Goal: Task Accomplishment & Management: Complete application form

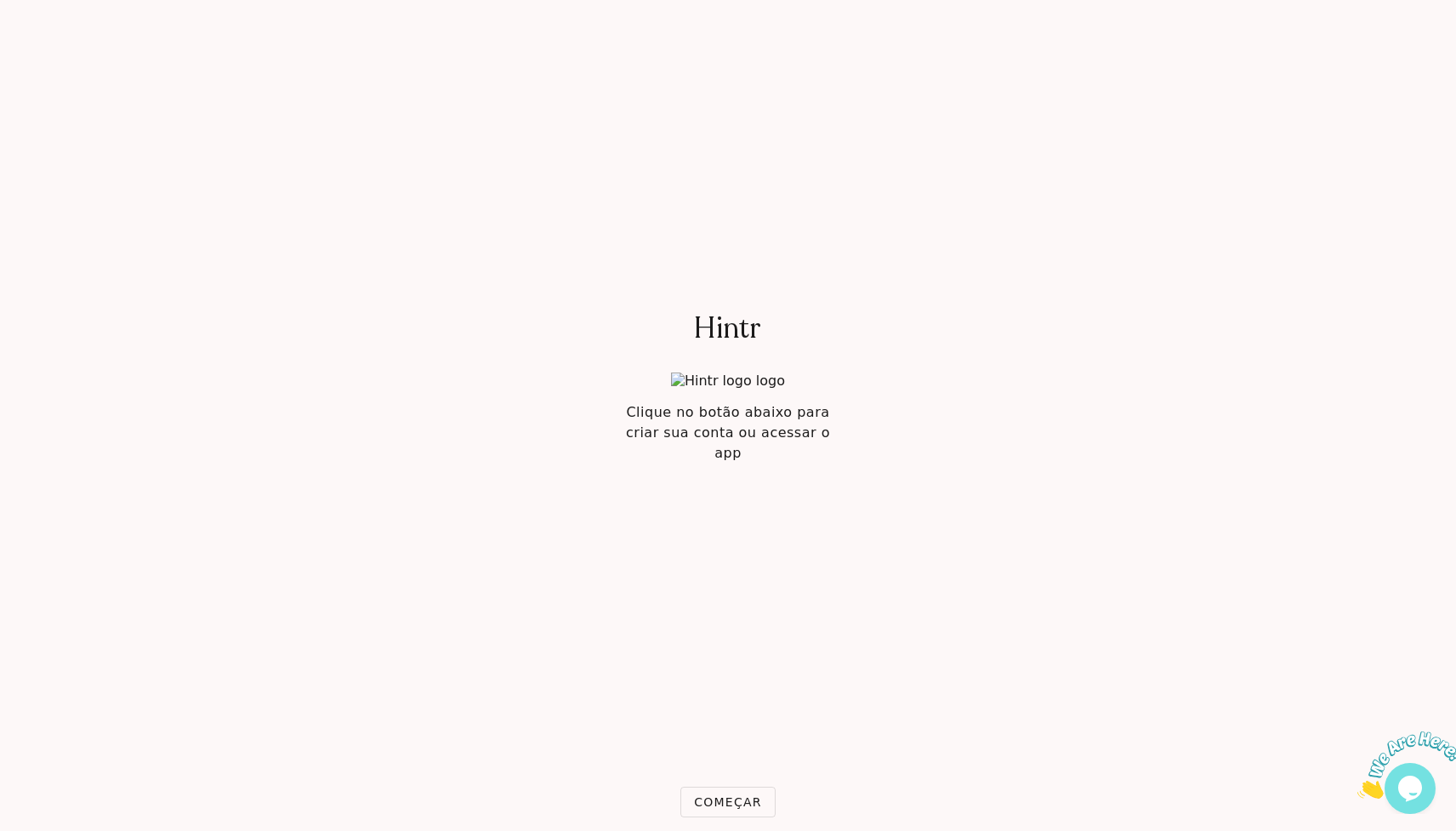
click at [712, 791] on button "Começar" at bounding box center [728, 802] width 95 height 31
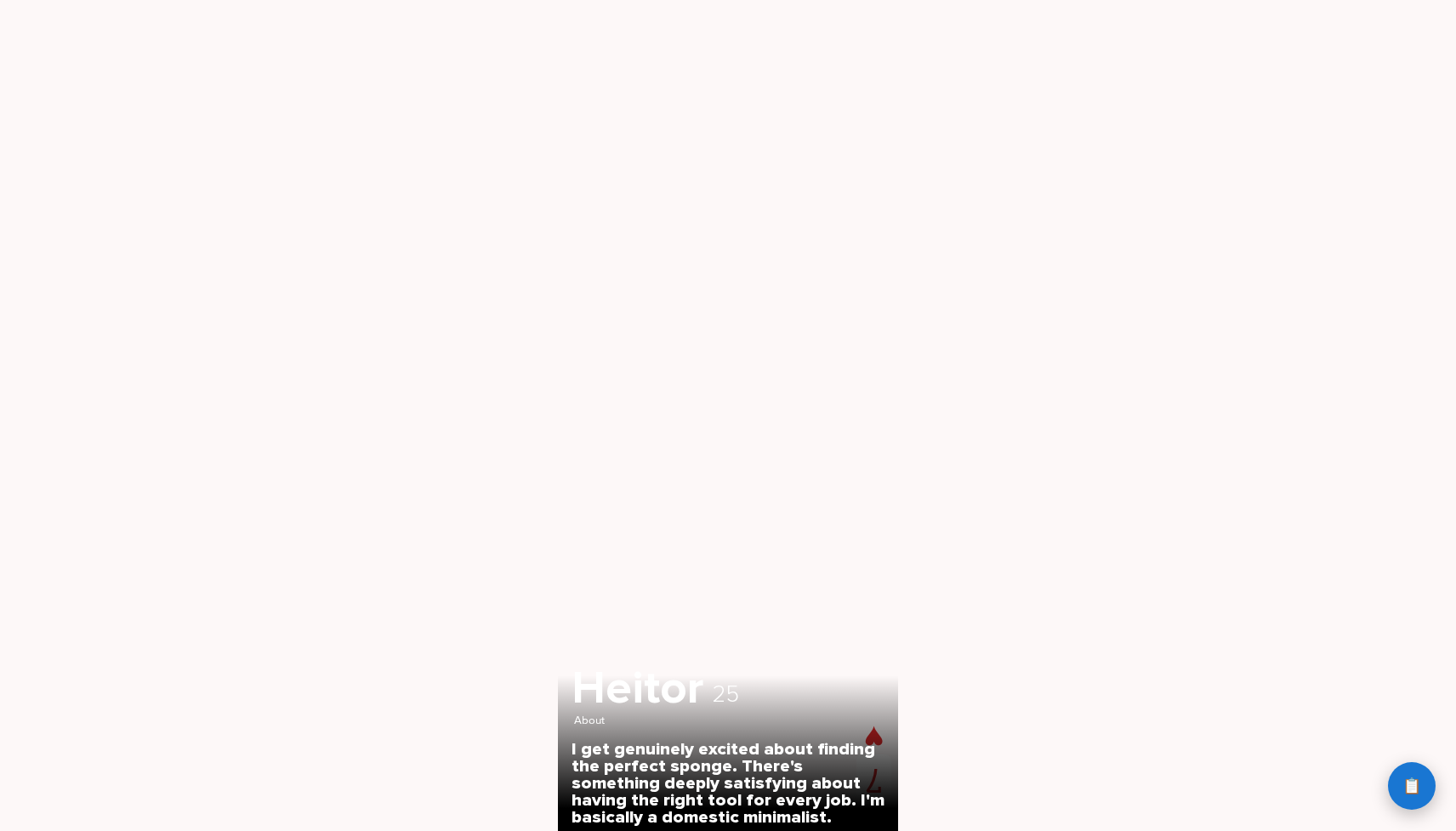
click at [1411, 791] on span "📋" at bounding box center [1412, 786] width 19 height 15
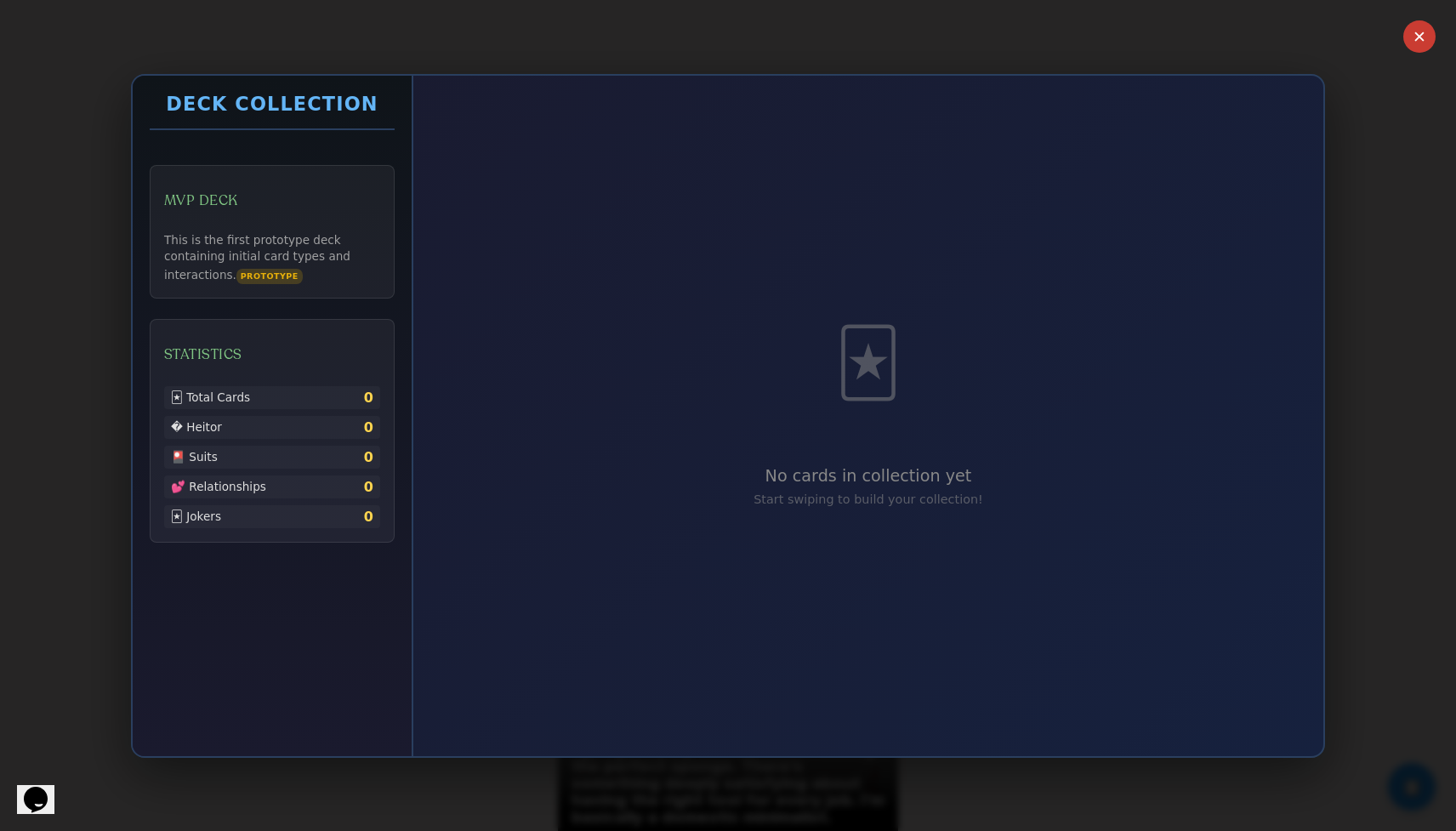
drag, startPoint x: 882, startPoint y: 398, endPoint x: 911, endPoint y: 487, distance: 93.6
click at [911, 488] on div "🃏 No cards in collection yet Start swiping to build your collection!" at bounding box center [868, 416] width 876 height 647
drag, startPoint x: 884, startPoint y: 403, endPoint x: 893, endPoint y: 280, distance: 123.3
click at [883, 271] on div "🃏 No cards in collection yet Start swiping to build your collection!" at bounding box center [868, 416] width 876 height 647
click at [894, 301] on div "🃏 No cards in collection yet Start swiping to build your collection!" at bounding box center [868, 416] width 876 height 647
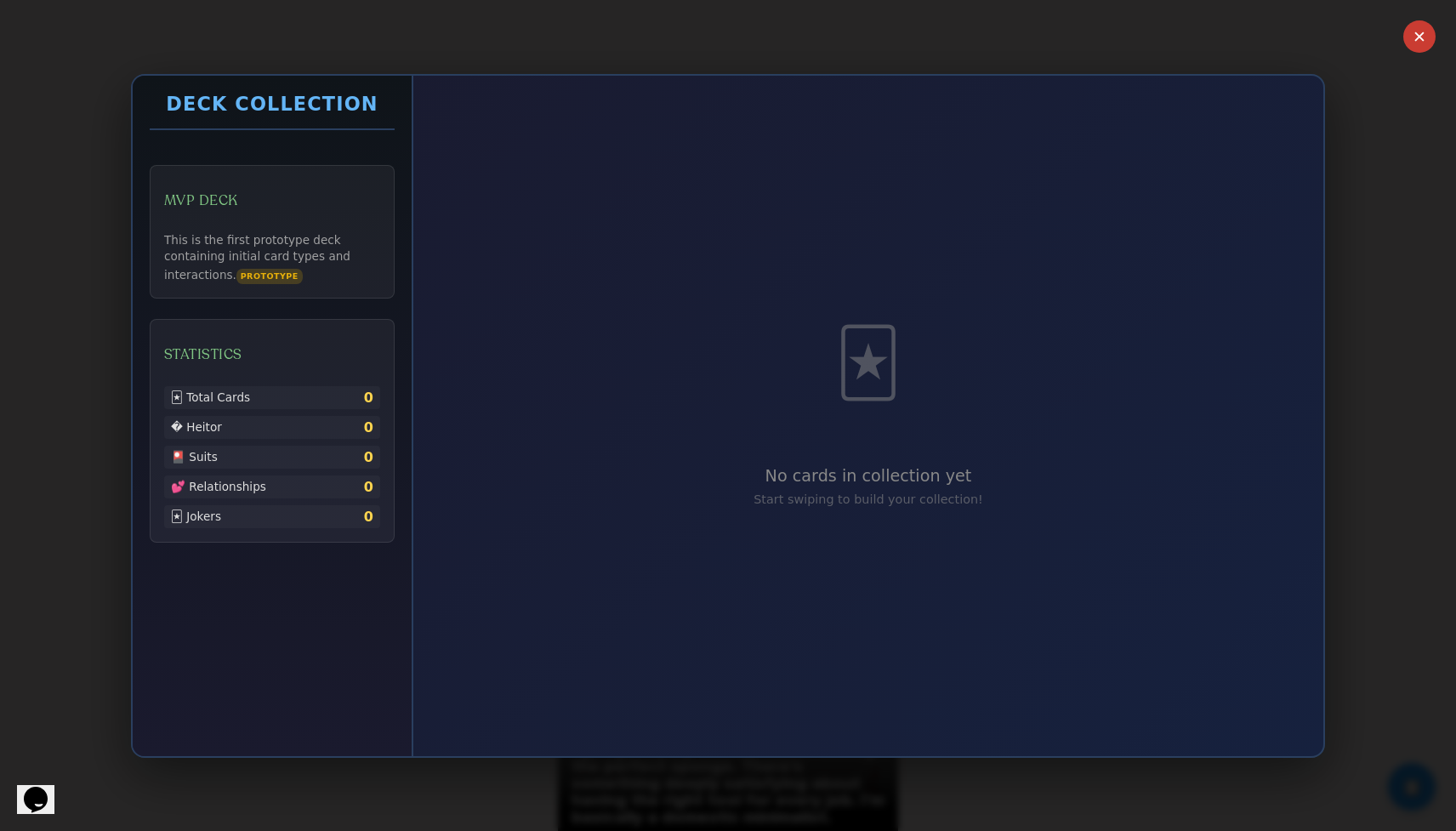
click at [903, 354] on div "🃏 No cards in collection yet Start swiping to build your collection!" at bounding box center [868, 416] width 876 height 647
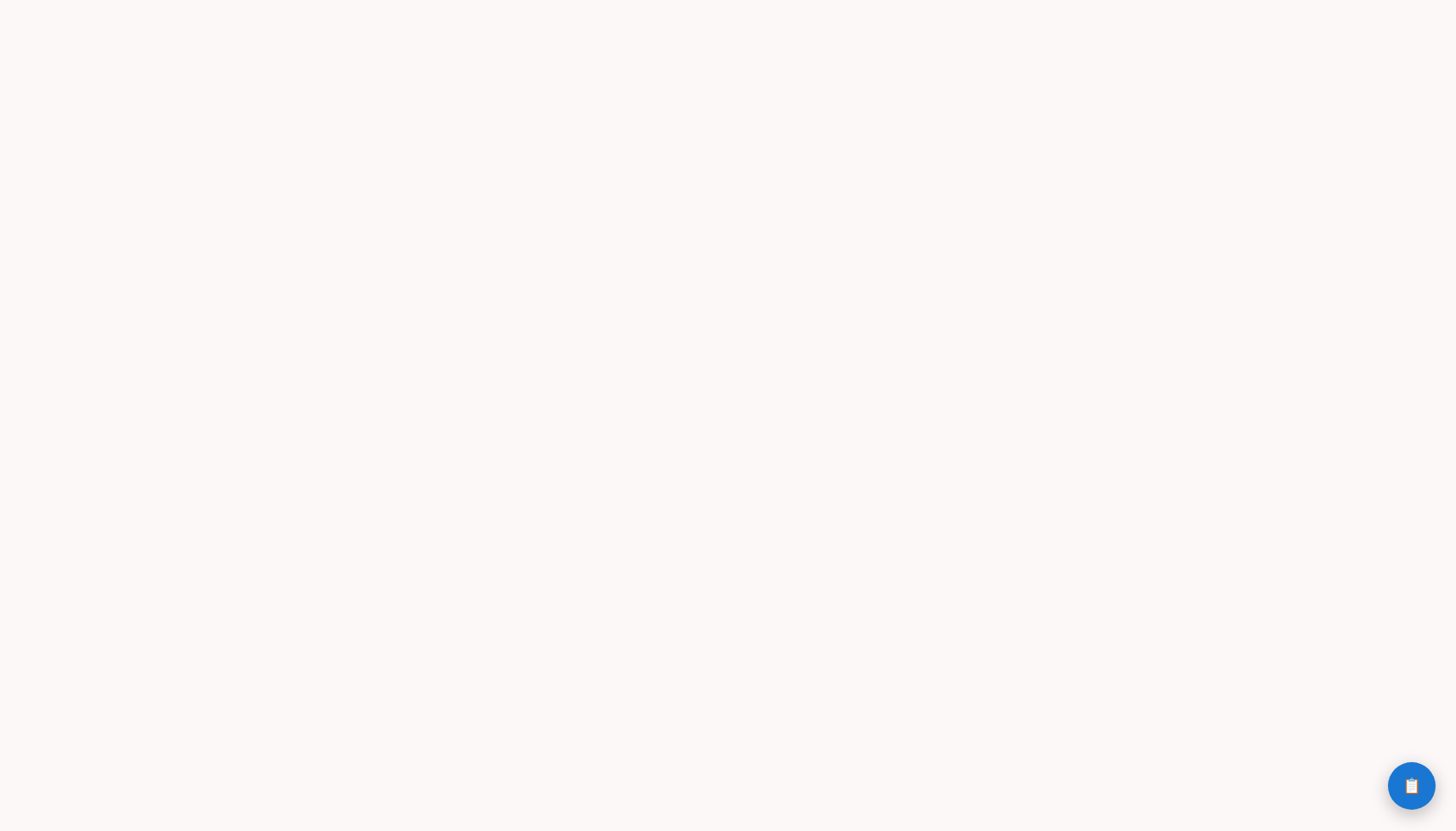
click at [1411, 775] on button "📋 History" at bounding box center [1412, 786] width 48 height 48
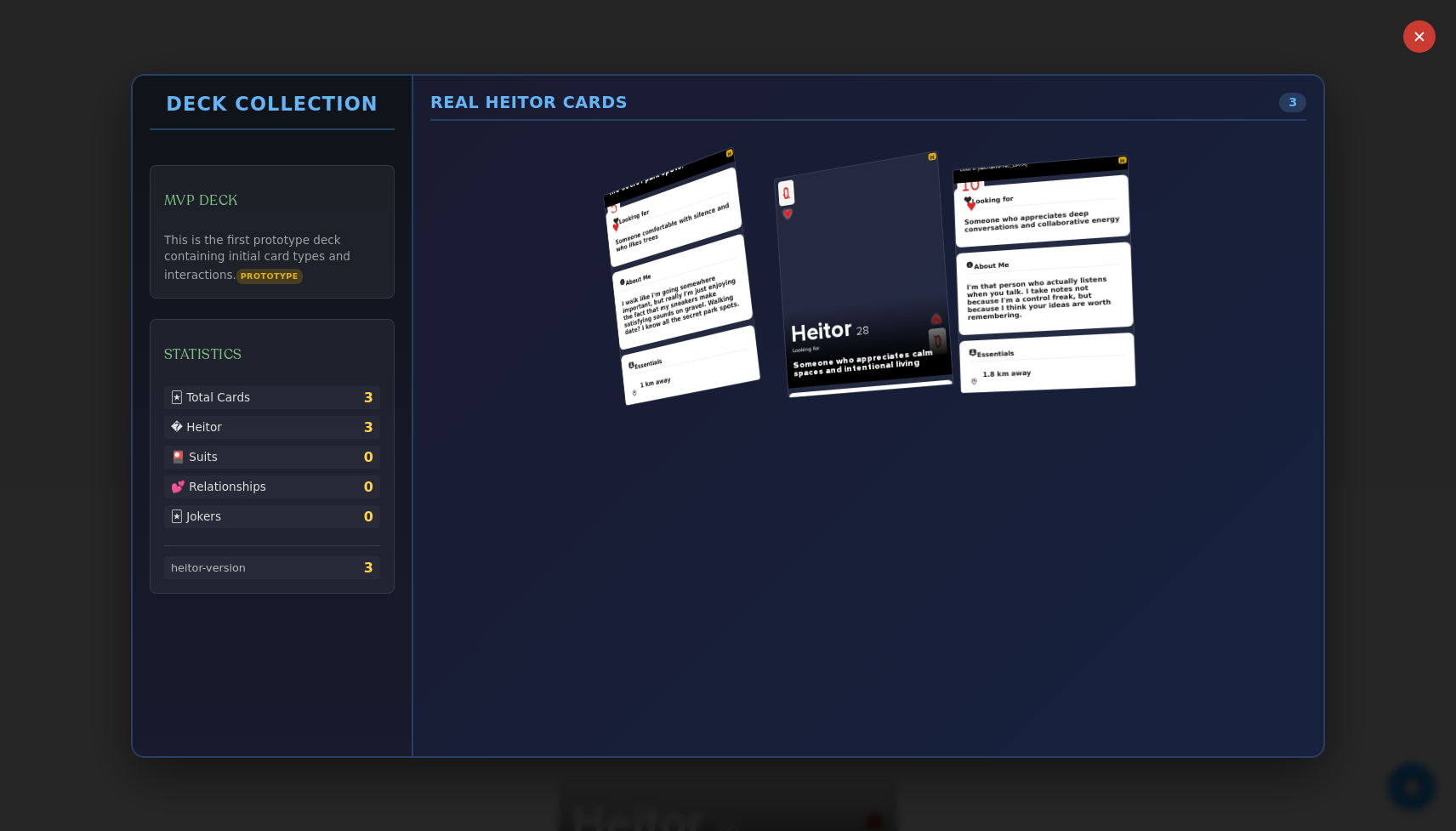
scroll to position [207, 0]
click at [1381, 528] on div "✕ Deck Collection MVP Deck This is the first prototype deck containing initial …" at bounding box center [728, 415] width 1456 height 831
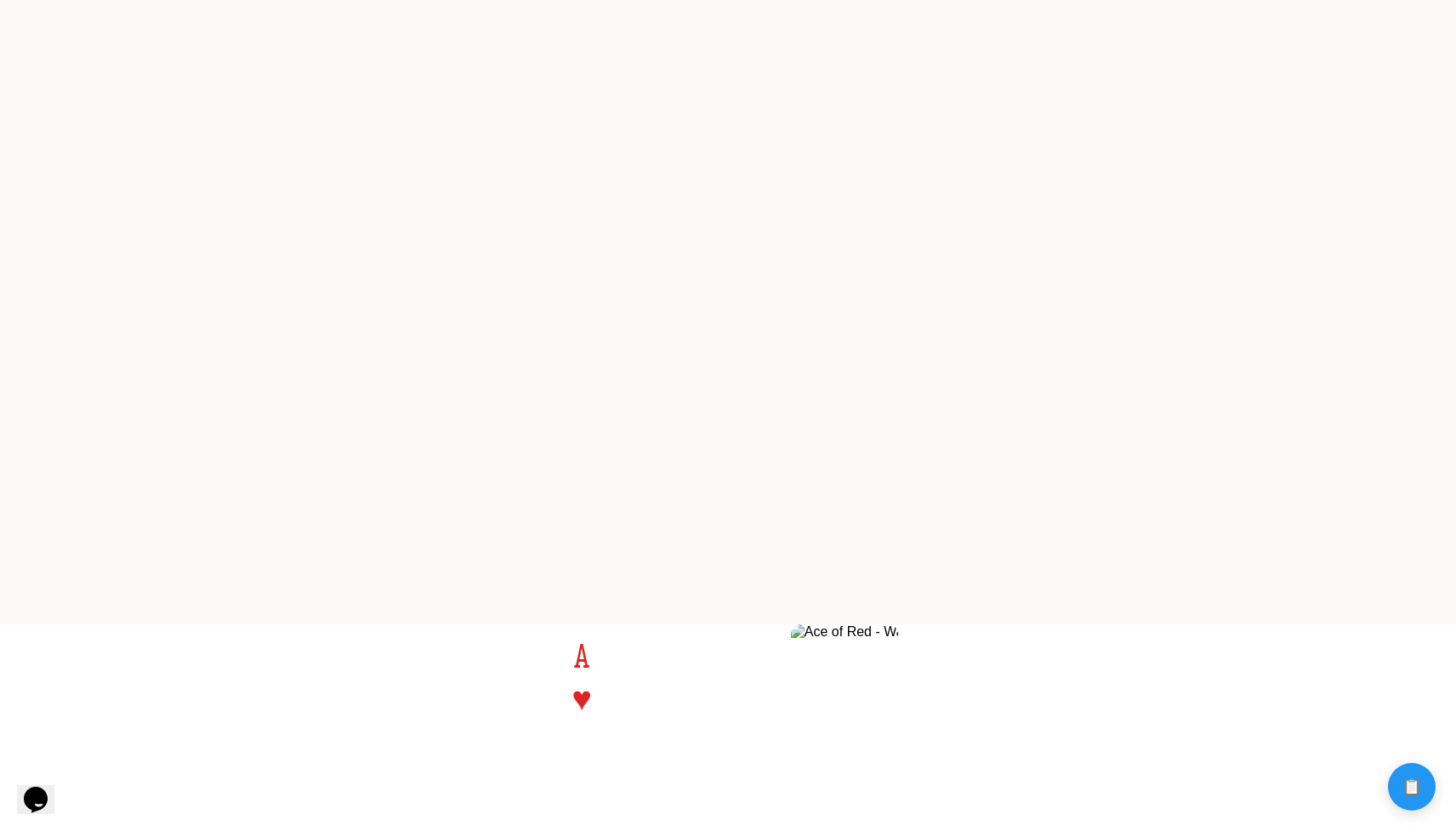
scroll to position [0, 0]
click at [1415, 807] on button "📋 History" at bounding box center [1412, 786] width 48 height 48
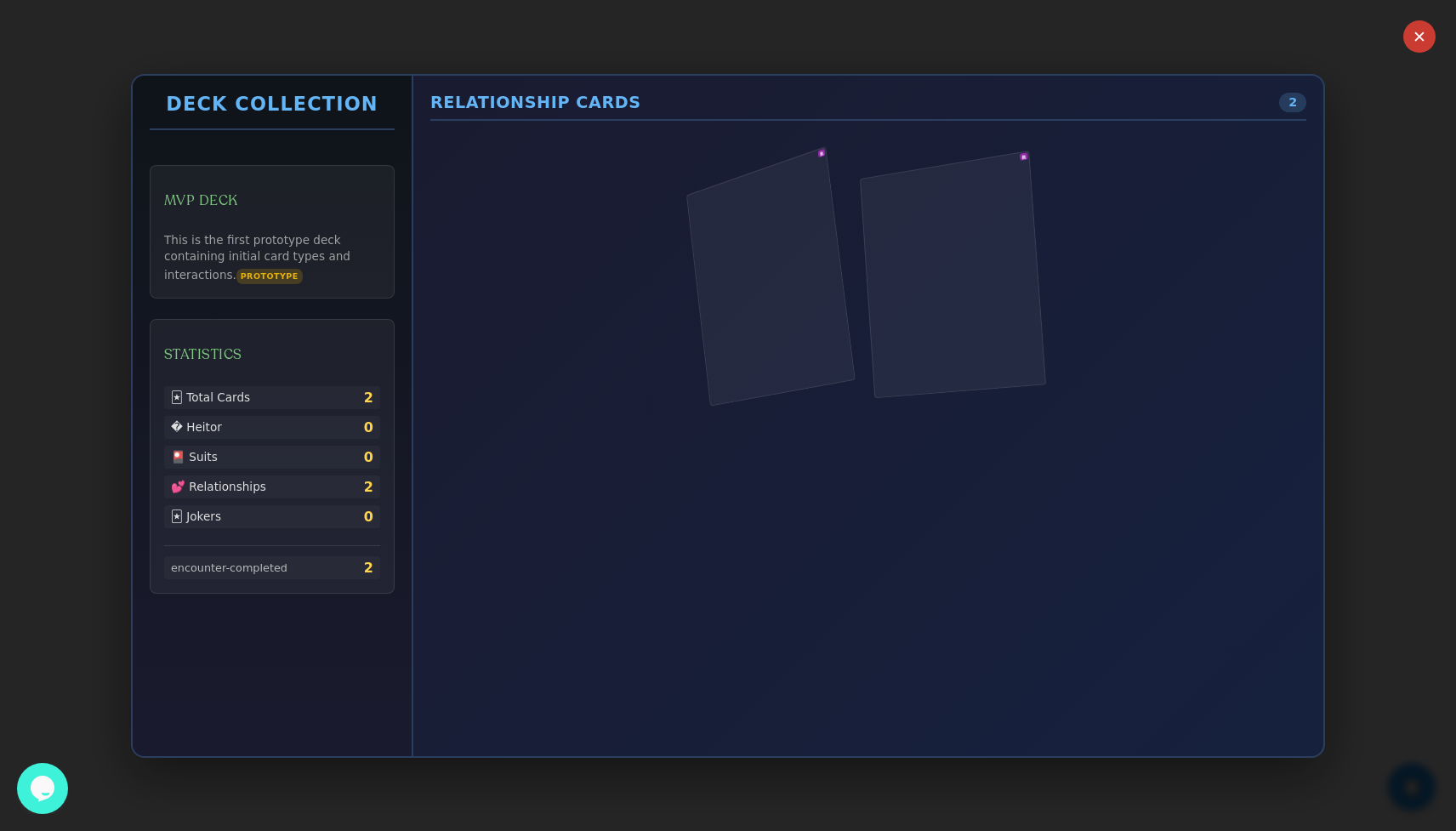
drag, startPoint x: 938, startPoint y: 243, endPoint x: 938, endPoint y: 220, distance: 23.0
click at [938, 221] on div "R R" at bounding box center [868, 276] width 350 height 229
drag, startPoint x: 926, startPoint y: 267, endPoint x: 926, endPoint y: 316, distance: 49.0
click at [926, 267] on div "R R" at bounding box center [868, 276] width 350 height 229
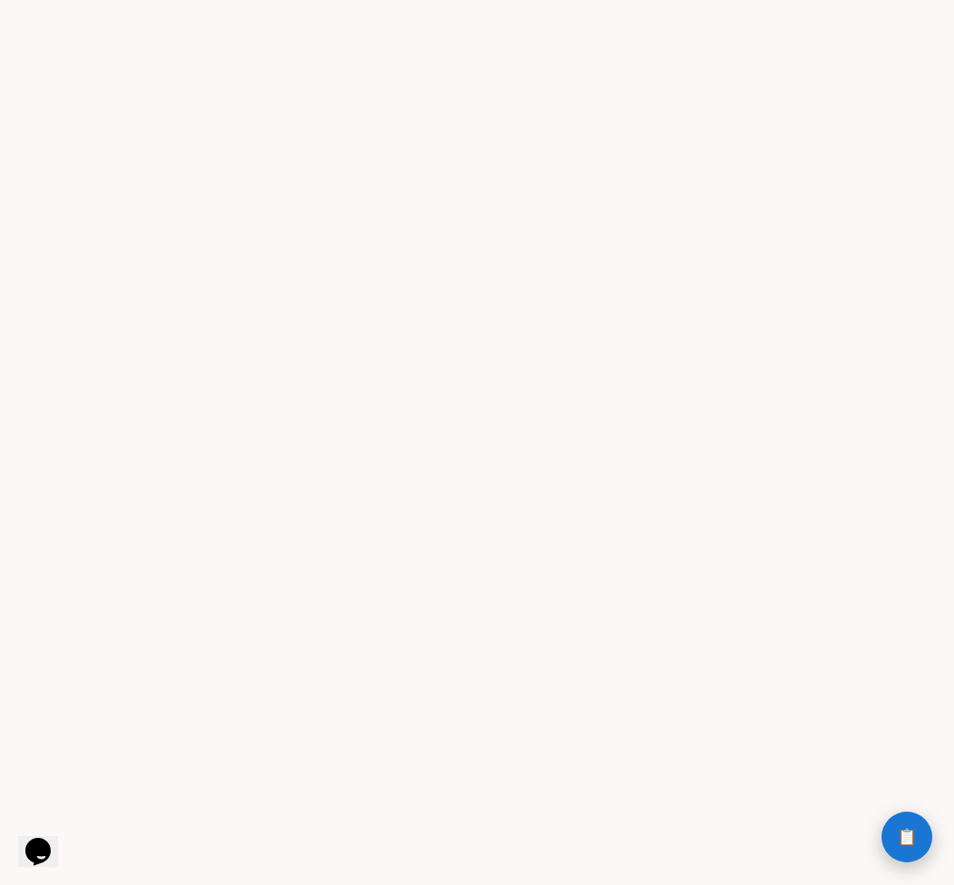
click at [907, 829] on span "📋" at bounding box center [907, 837] width 20 height 16
click at [894, 833] on button "📋 History" at bounding box center [907, 837] width 51 height 51
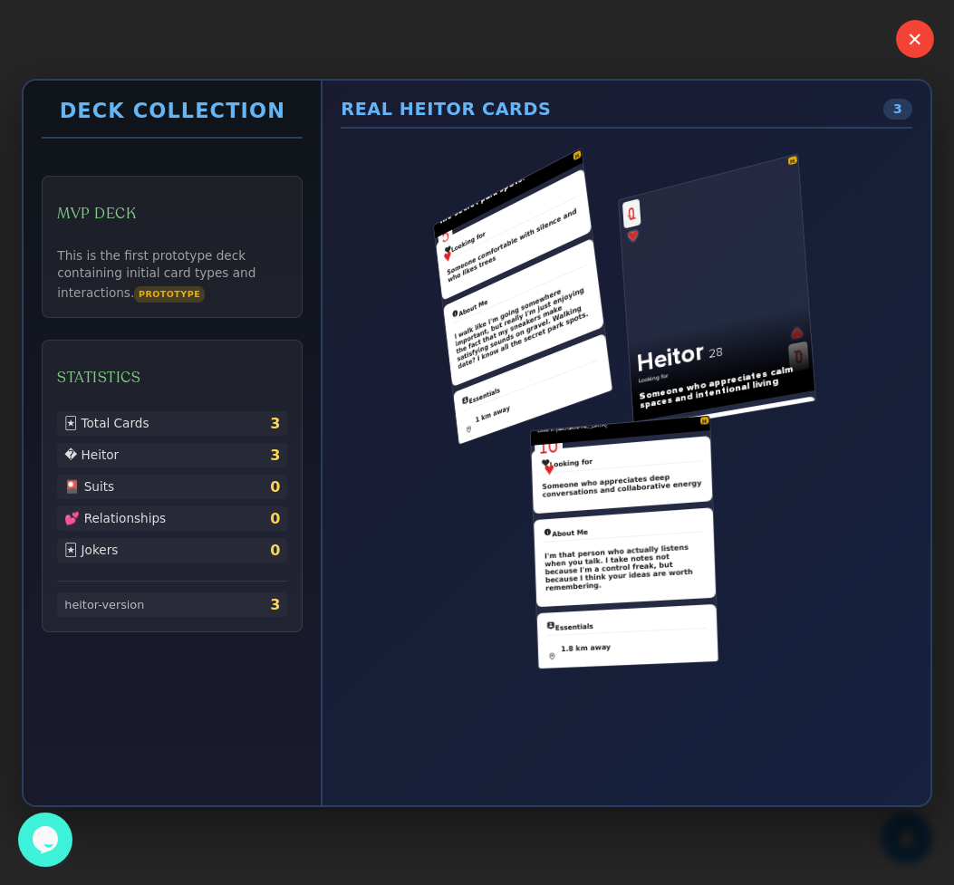
click at [906, 51] on button "✕" at bounding box center [915, 39] width 38 height 38
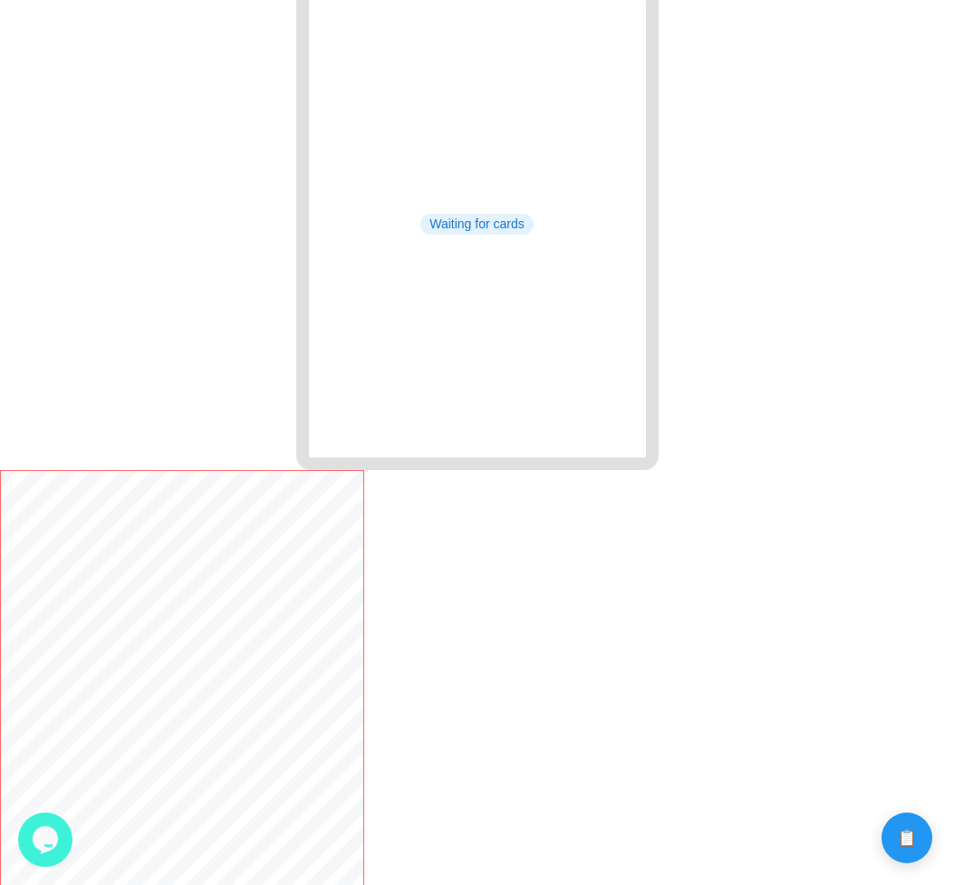
scroll to position [972, 0]
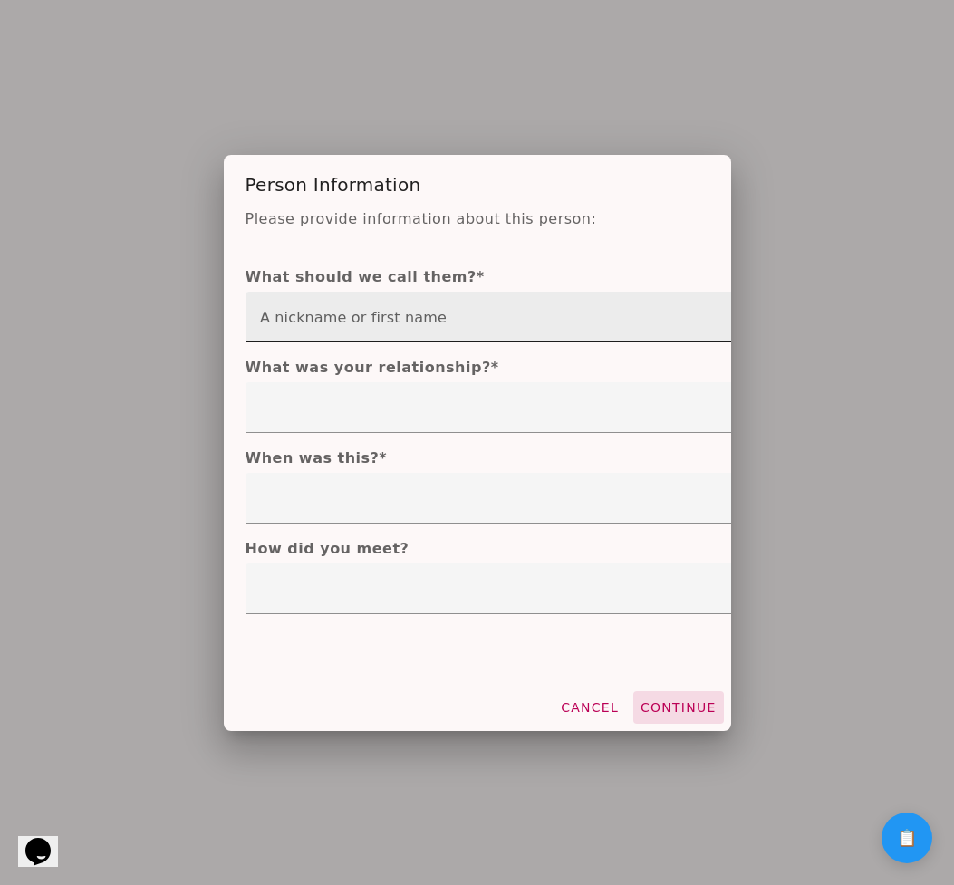
click at [401, 317] on input "text" at bounding box center [627, 317] width 734 height 51
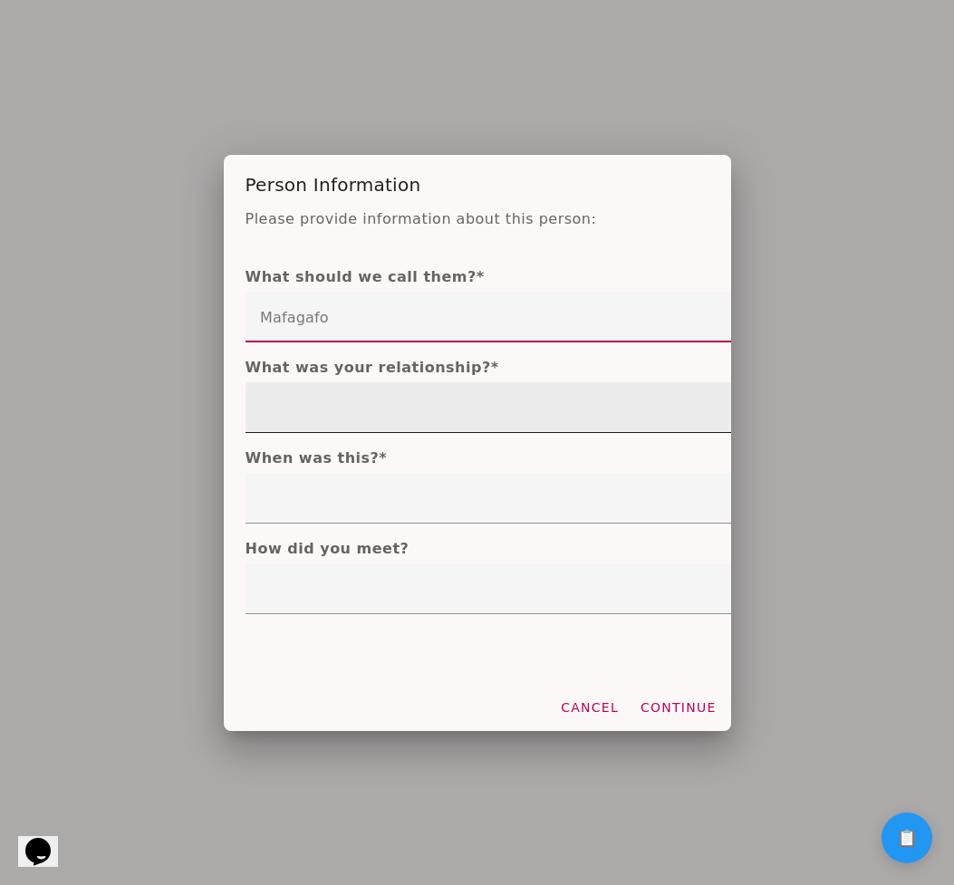
type input "Mafagafo"
type mwc-textfield "Mafagafo"
click at [385, 421] on div at bounding box center [627, 407] width 763 height 51
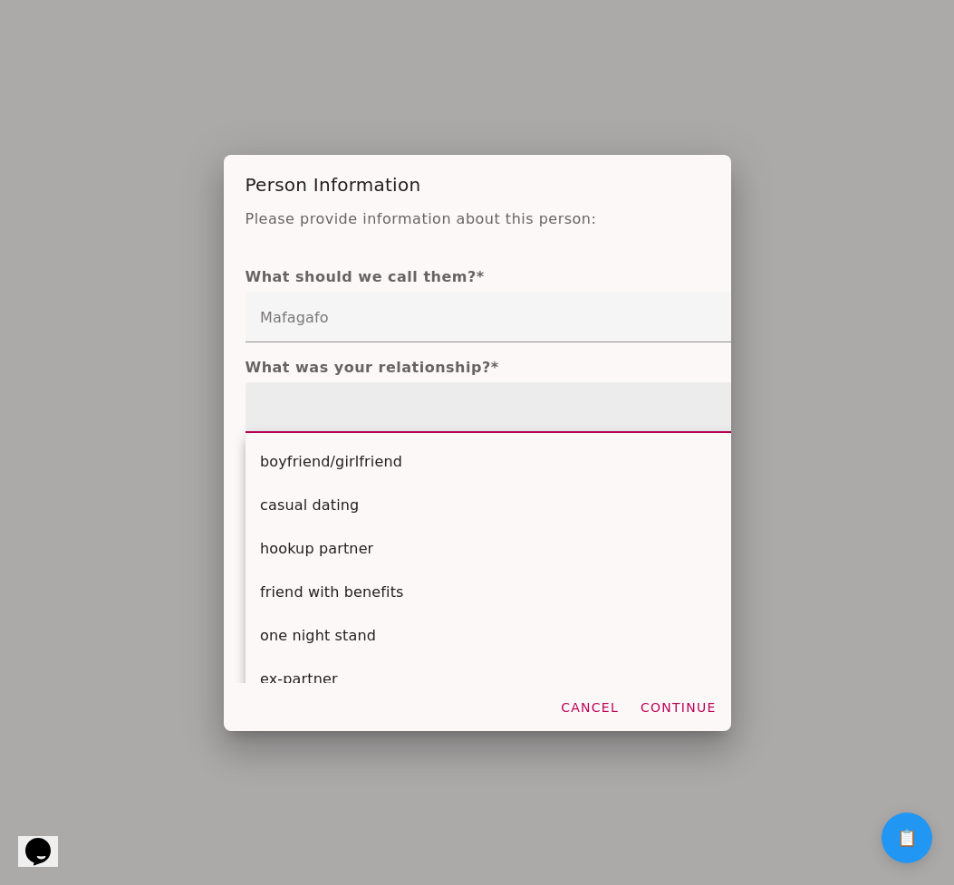
scroll to position [112, 0]
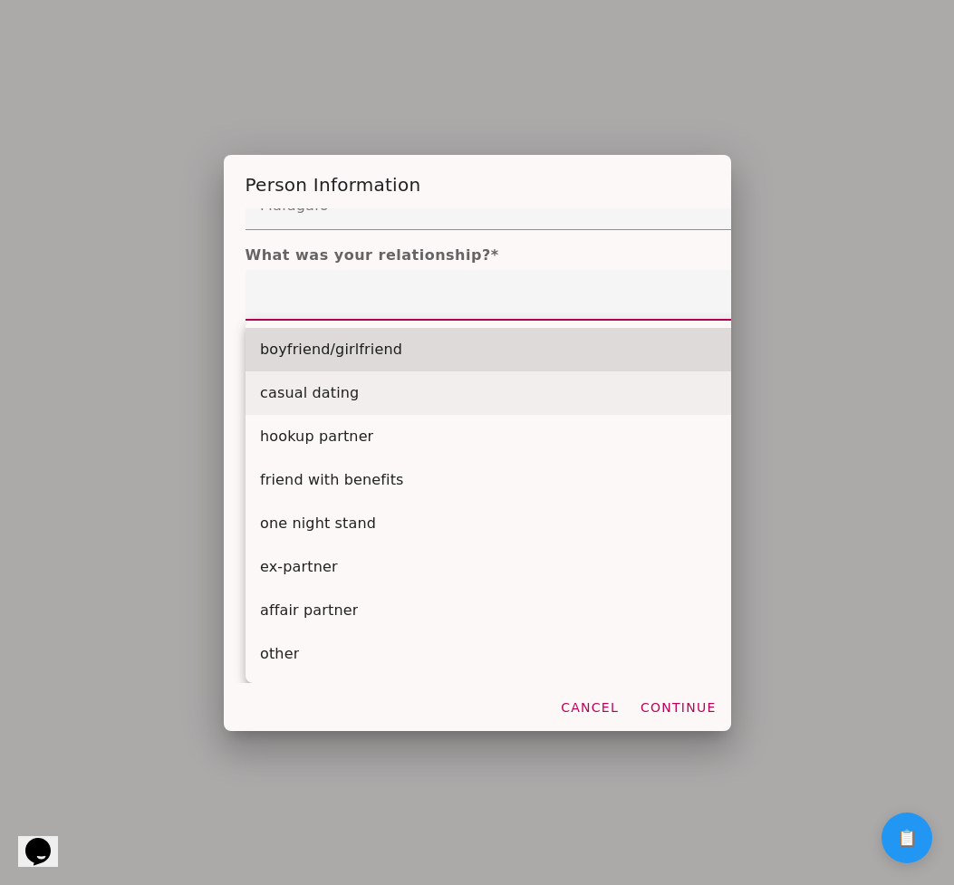
click at [369, 402] on mwc-list-item "casual dating" at bounding box center [627, 393] width 763 height 43
type mwc-select "casual dating"
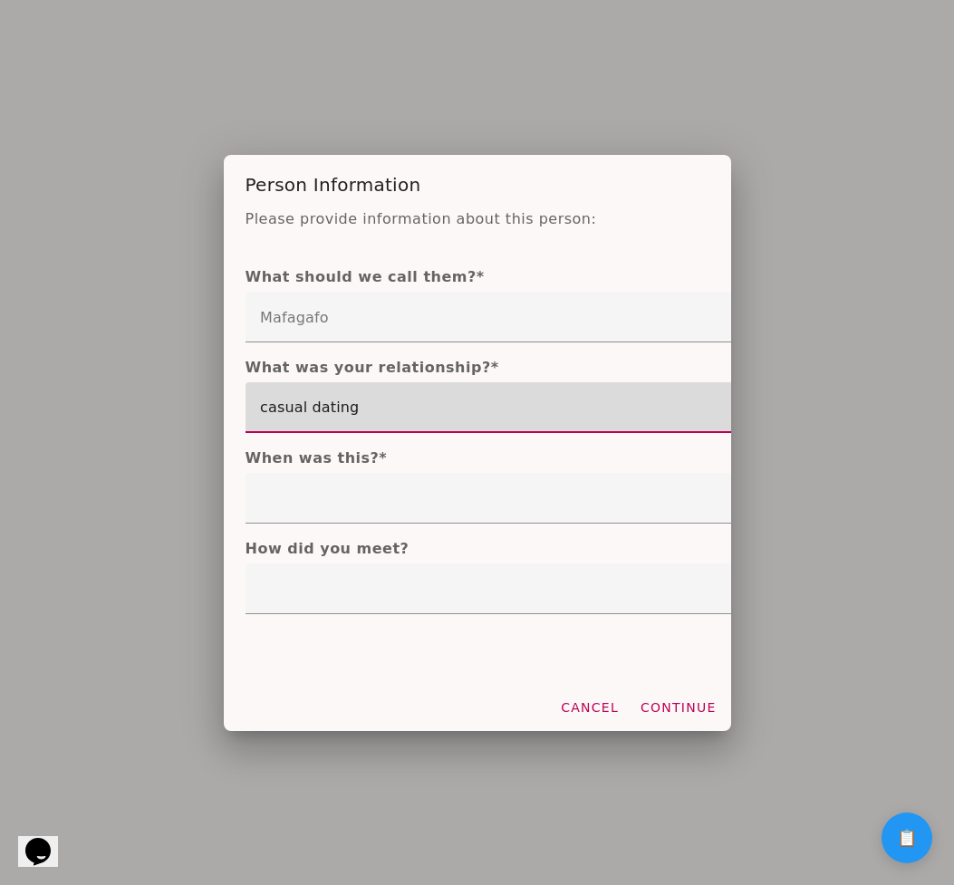
scroll to position [0, 0]
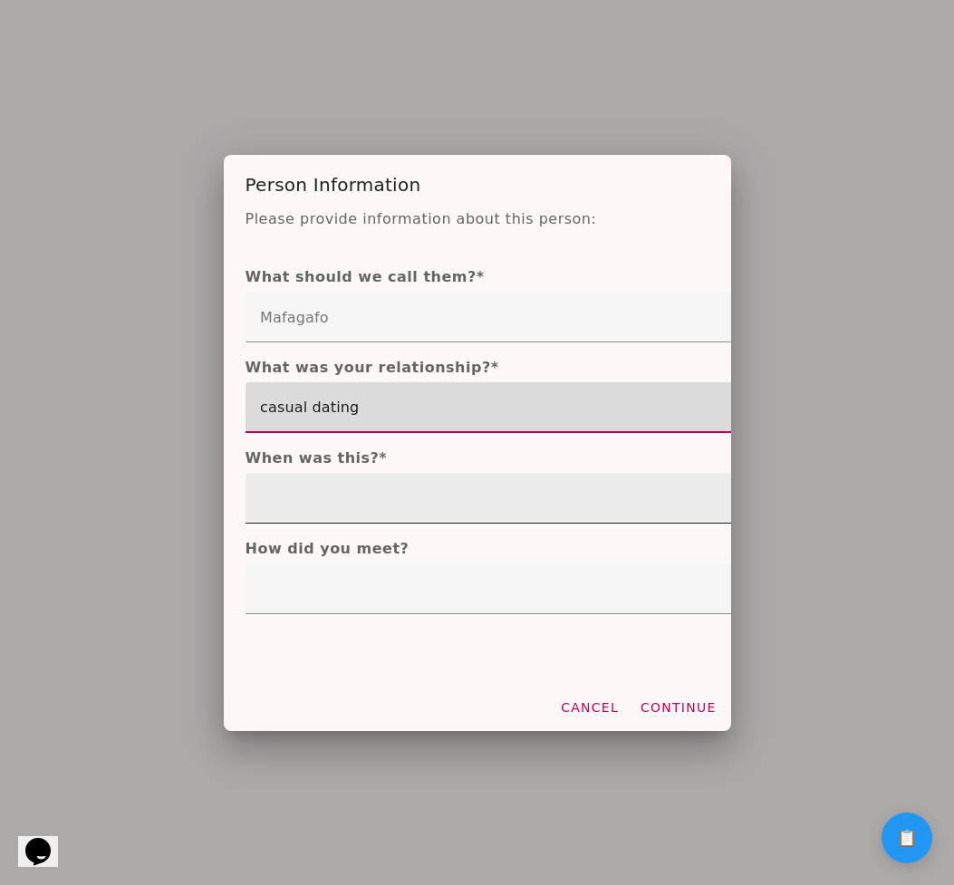
click at [373, 521] on div at bounding box center [627, 498] width 763 height 51
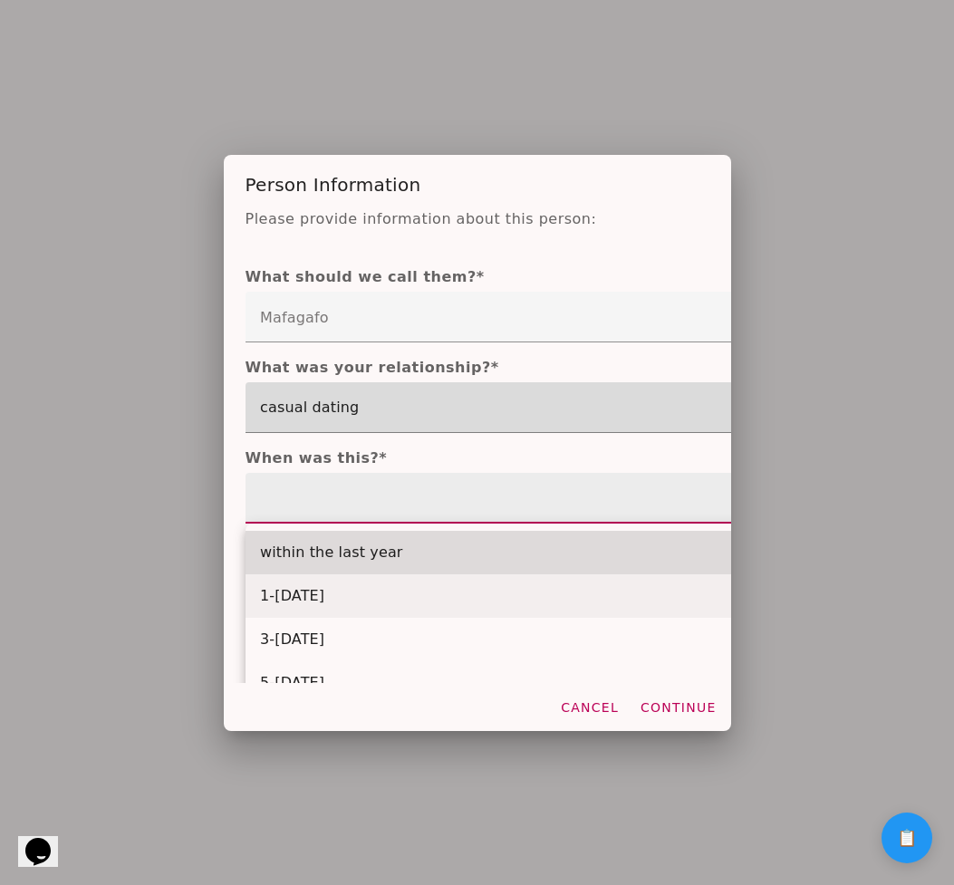
scroll to position [72, 0]
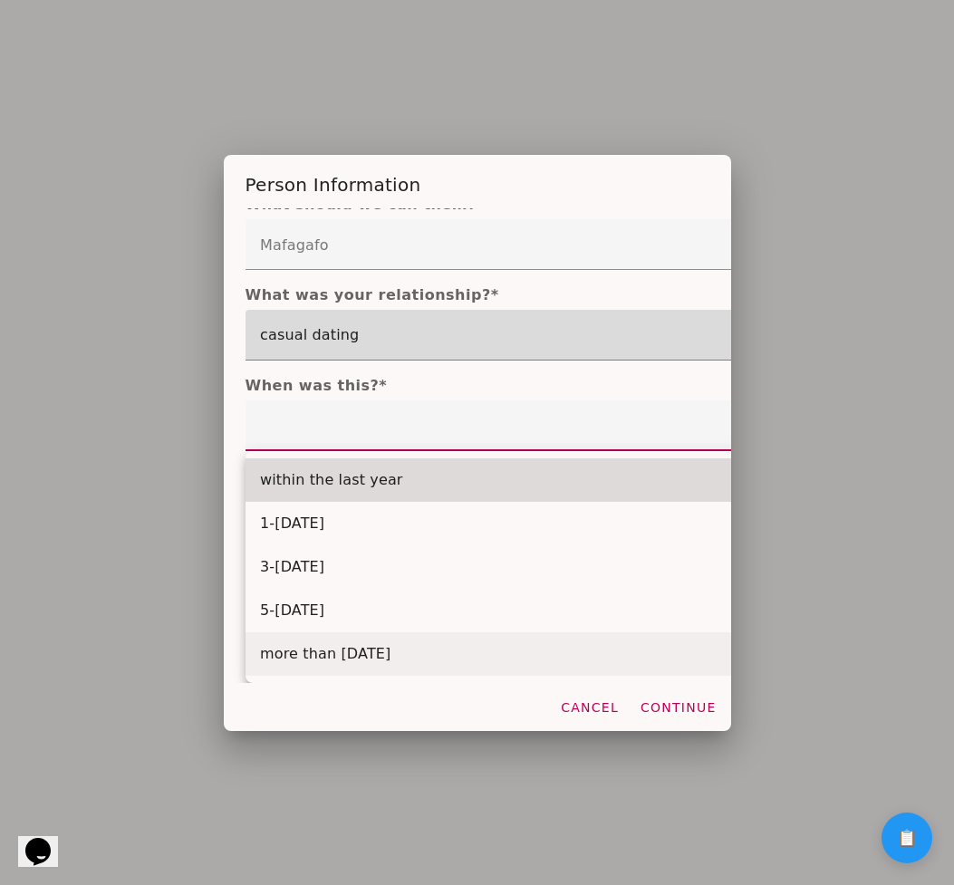
click at [0, 0] on slot "more than [DATE]" at bounding box center [0, 0] width 0 height 0
type mwc-select "more than [DATE]"
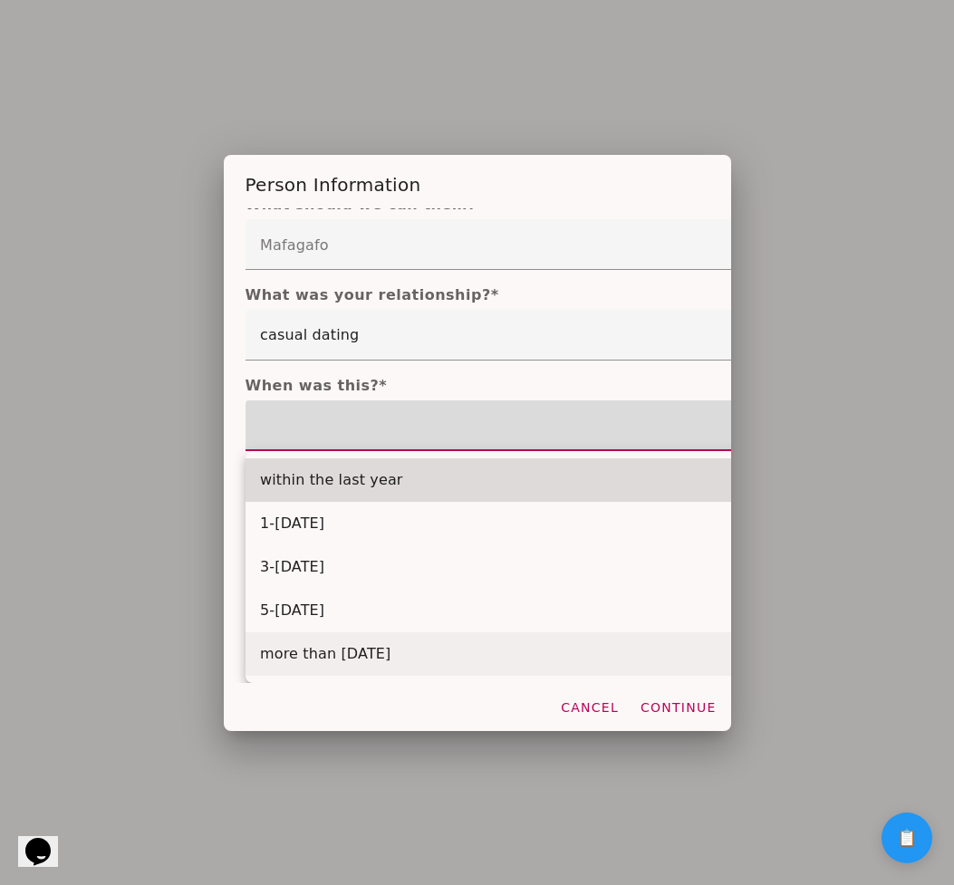
scroll to position [0, 0]
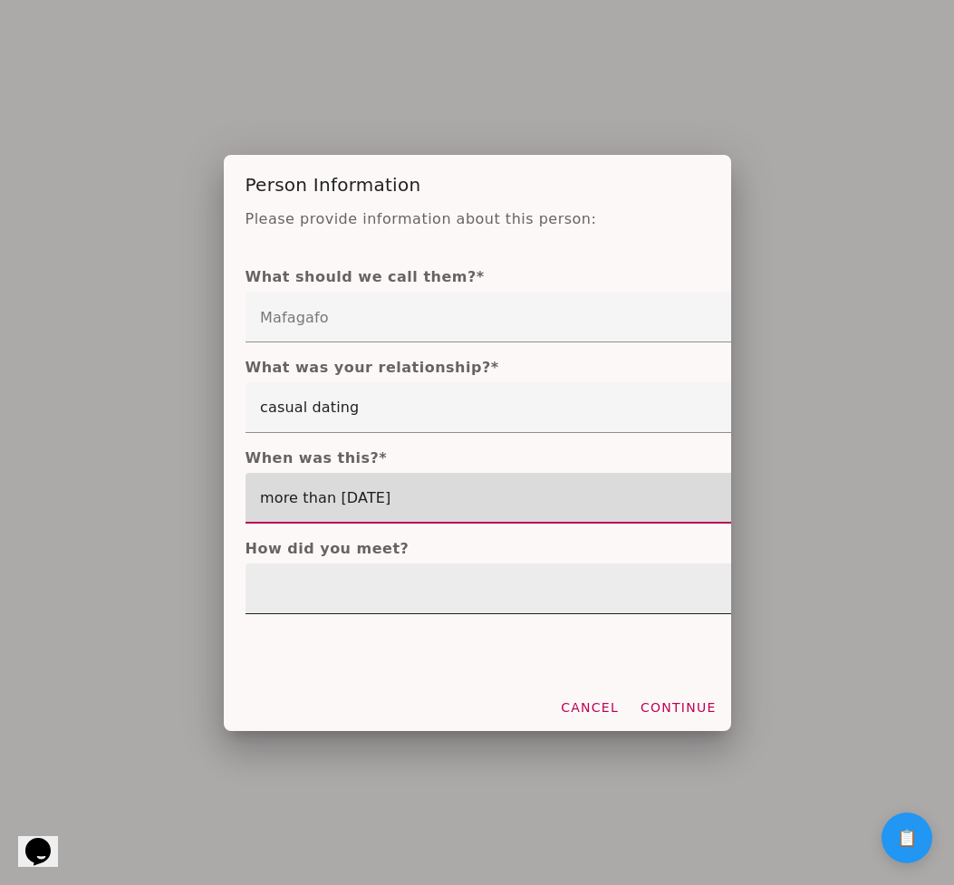
click at [381, 590] on div at bounding box center [627, 589] width 763 height 51
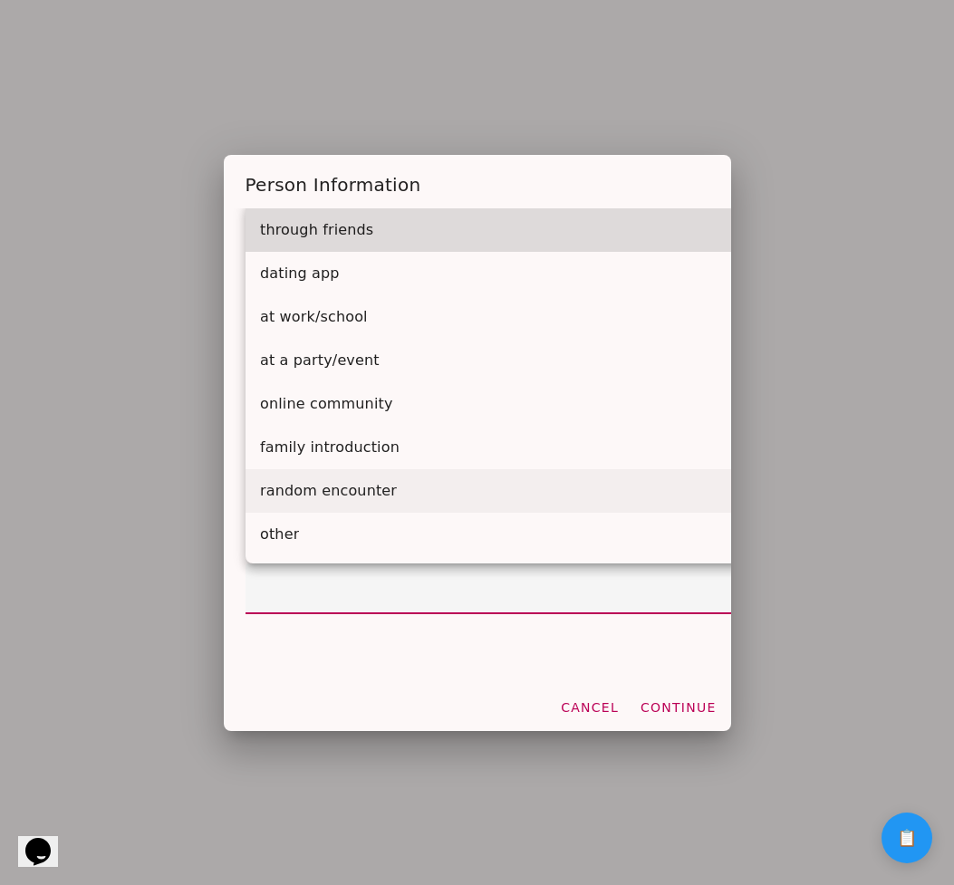
click at [393, 495] on mwc-list-item "random encounter" at bounding box center [627, 490] width 763 height 43
type mwc-select "random encounter"
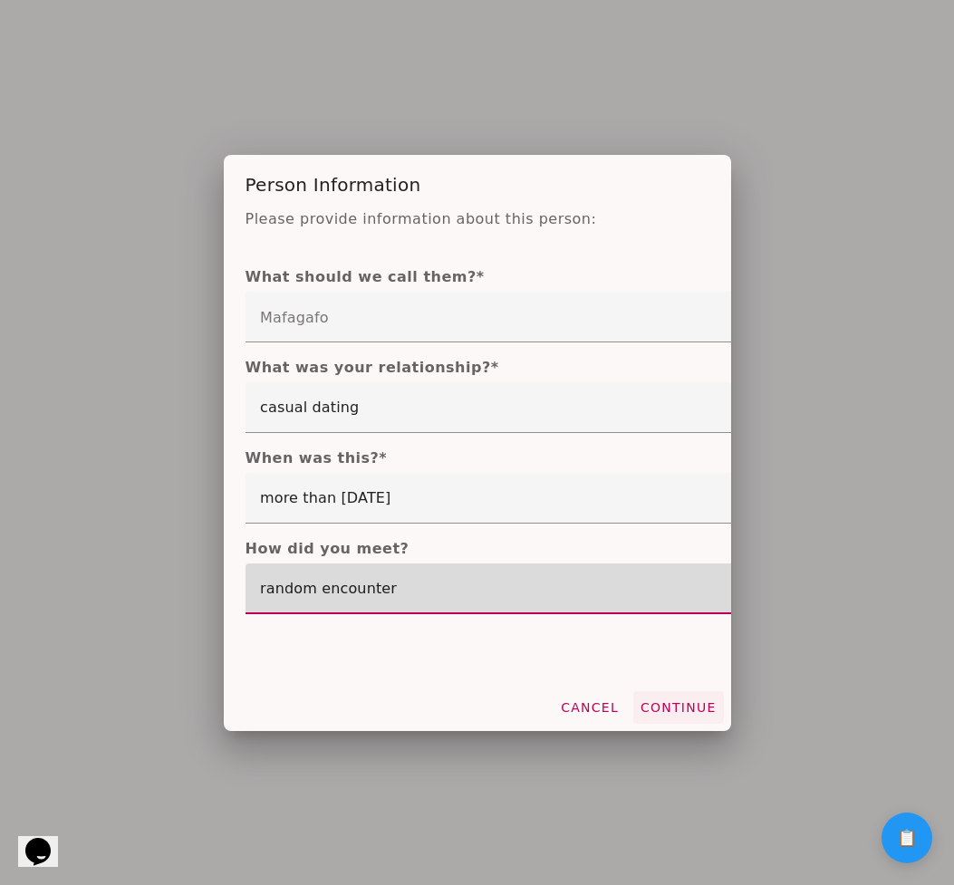
click at [0, 0] on slot "Continue" at bounding box center [0, 0] width 0 height 0
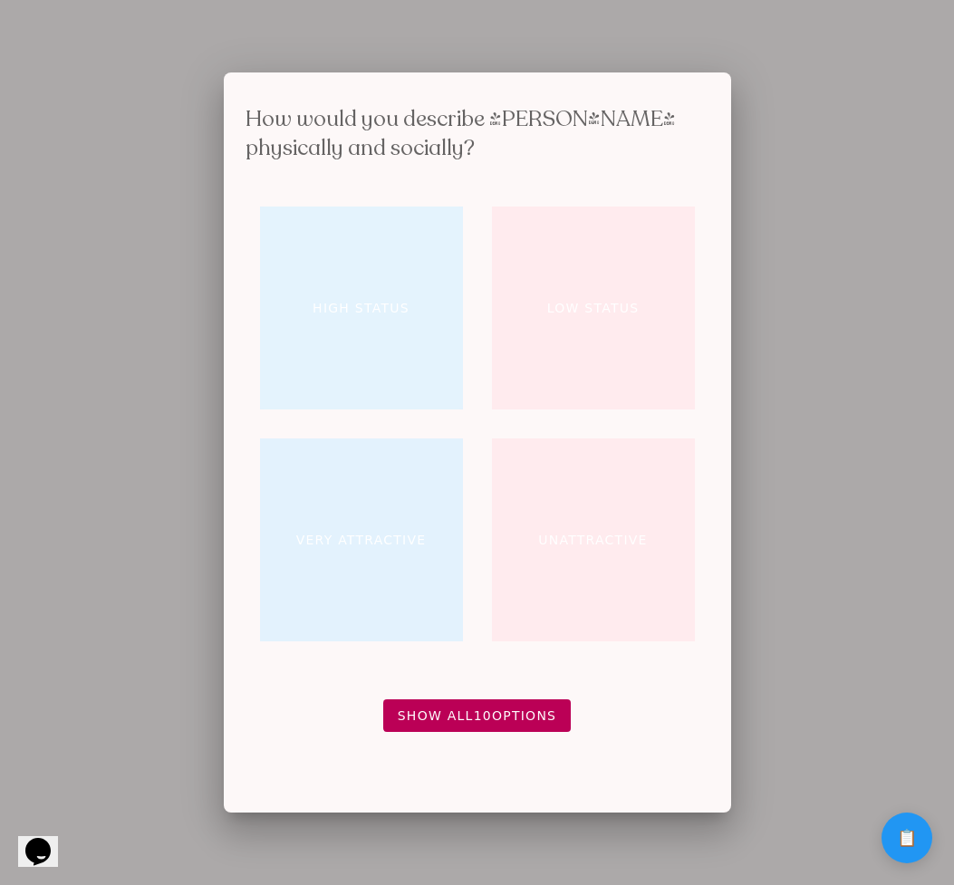
click at [361, 332] on button "High Status" at bounding box center [361, 308] width 203 height 203
click at [0, 0] on slot "Sugar daddy/mommy situation" at bounding box center [0, 0] width 0 height 0
click at [415, 355] on button "They made it harder for me to love again" at bounding box center [361, 308] width 203 height 203
click at [618, 361] on button "Introduced me to drug use" at bounding box center [593, 308] width 203 height 203
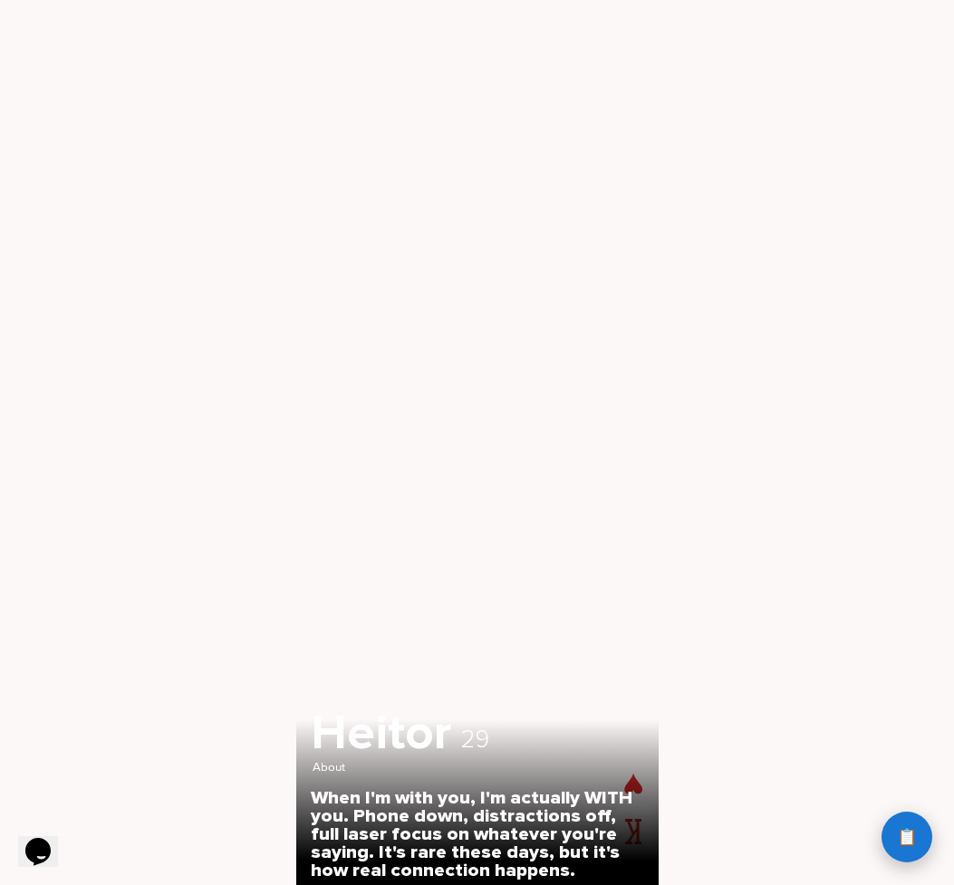
click at [920, 848] on button "📋 History" at bounding box center [907, 837] width 51 height 51
click at [909, 849] on button "📋 History" at bounding box center [907, 837] width 51 height 51
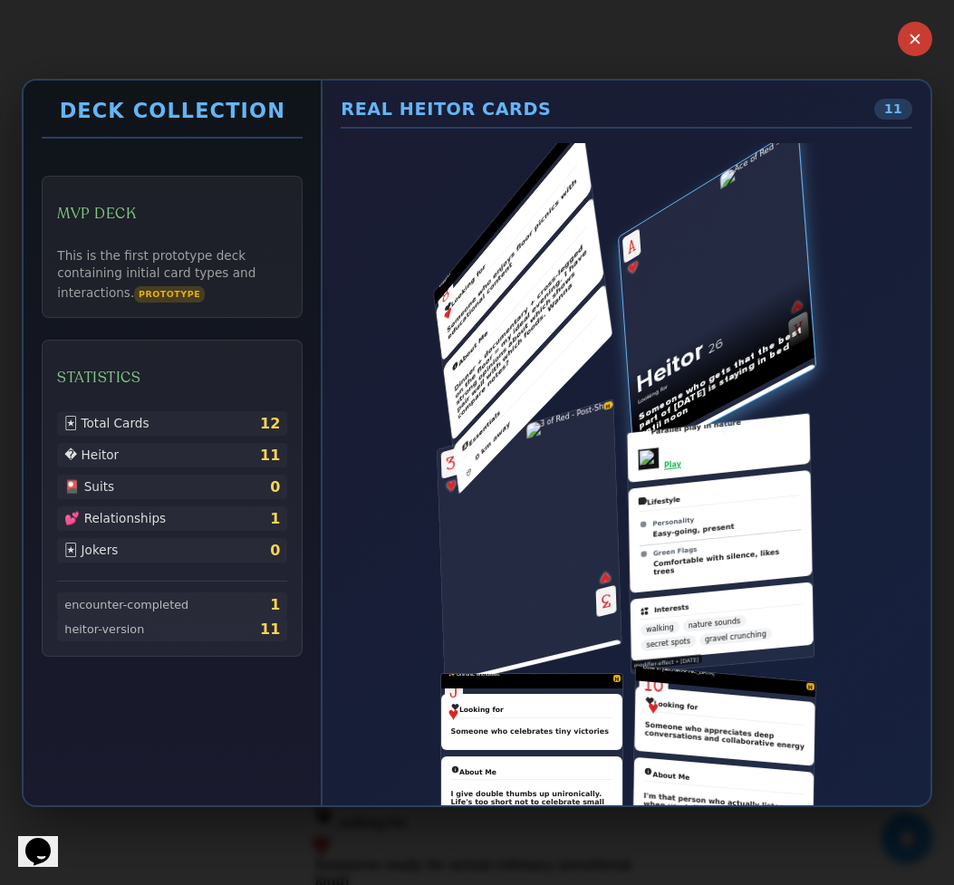
scroll to position [0, 606]
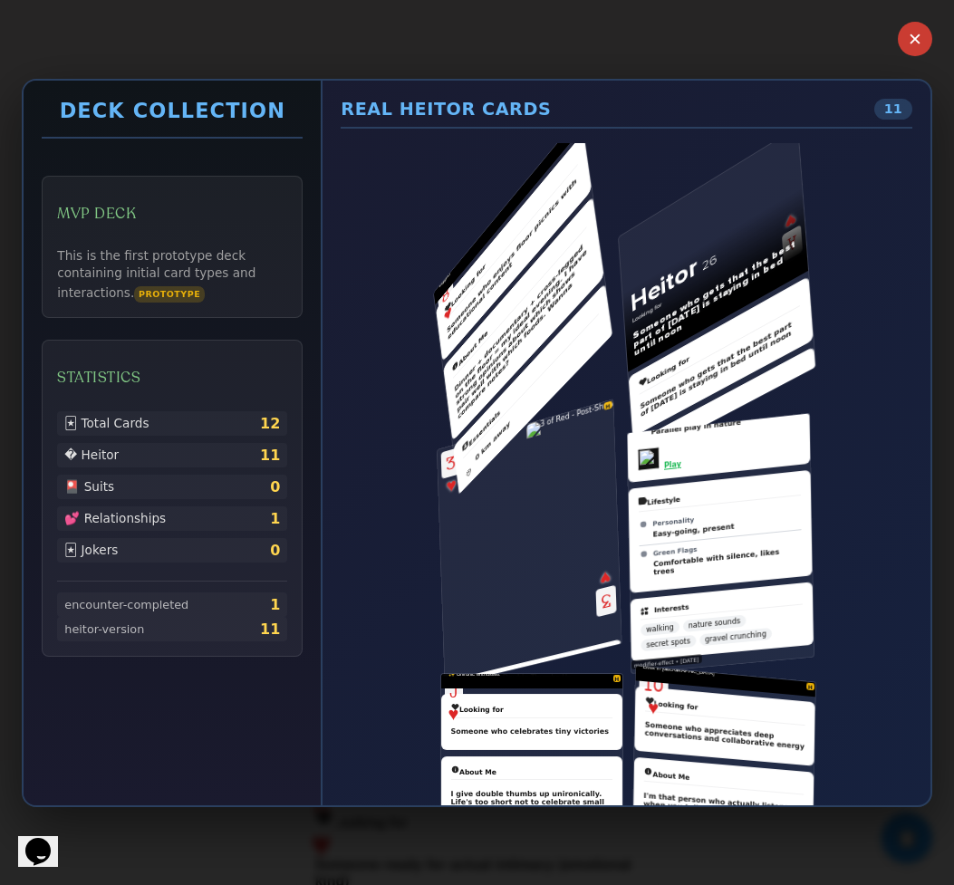
scroll to position [0, 0]
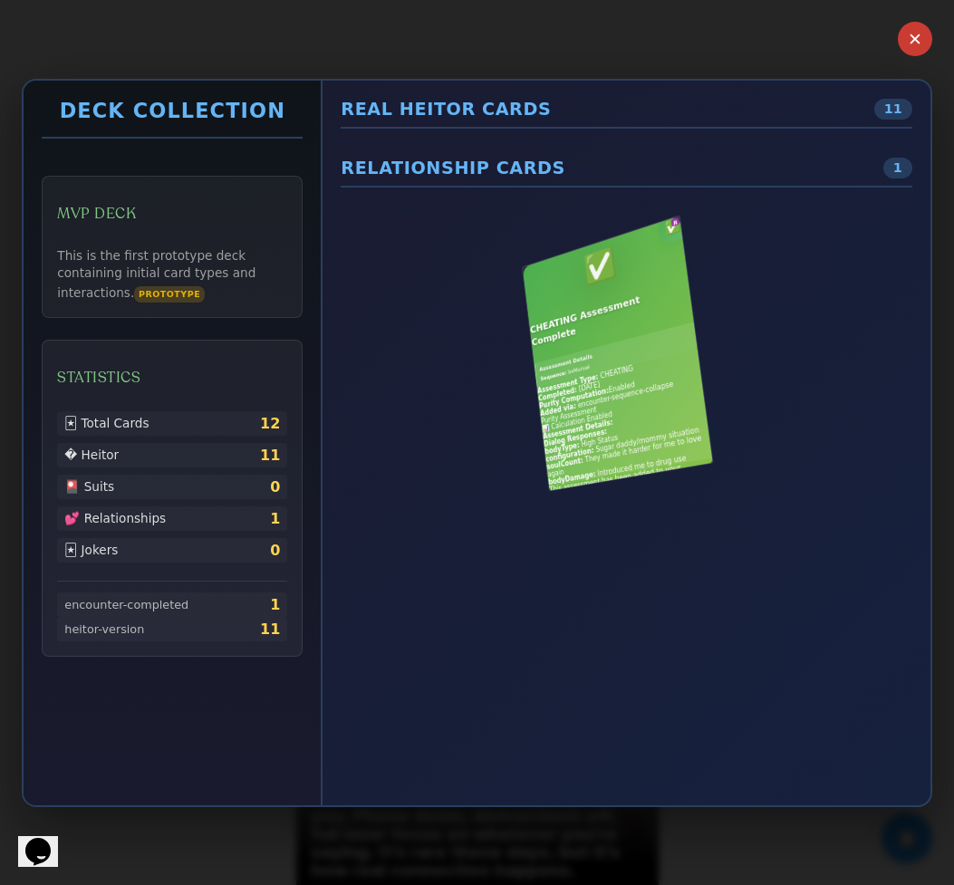
drag, startPoint x: 408, startPoint y: 442, endPoint x: 401, endPoint y: 391, distance: 51.3
click at [536, 391] on div "R" at bounding box center [627, 353] width 183 height 244
click at [536, 448] on div "R" at bounding box center [627, 353] width 183 height 244
click at [536, 473] on div "R" at bounding box center [627, 353] width 183 height 244
click at [895, 670] on div "Real Heitor Cards 11 Relationship Cards 1 R" at bounding box center [626, 443] width 607 height 725
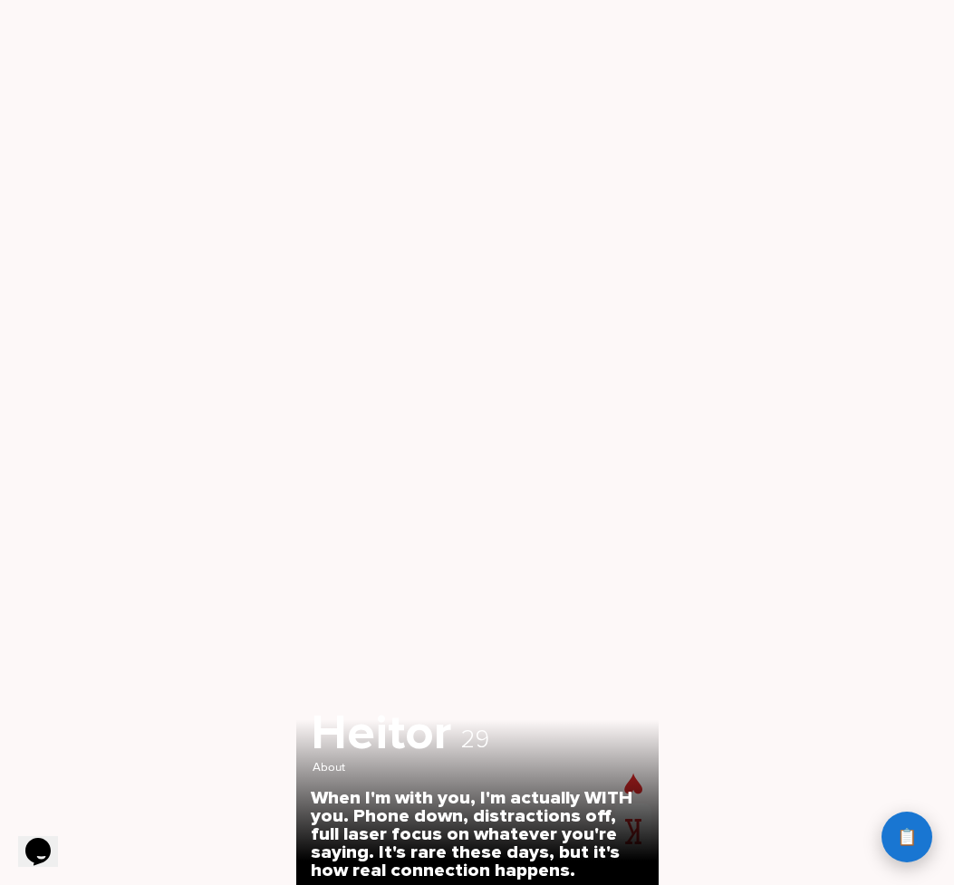
click at [905, 836] on span "📋" at bounding box center [907, 837] width 20 height 16
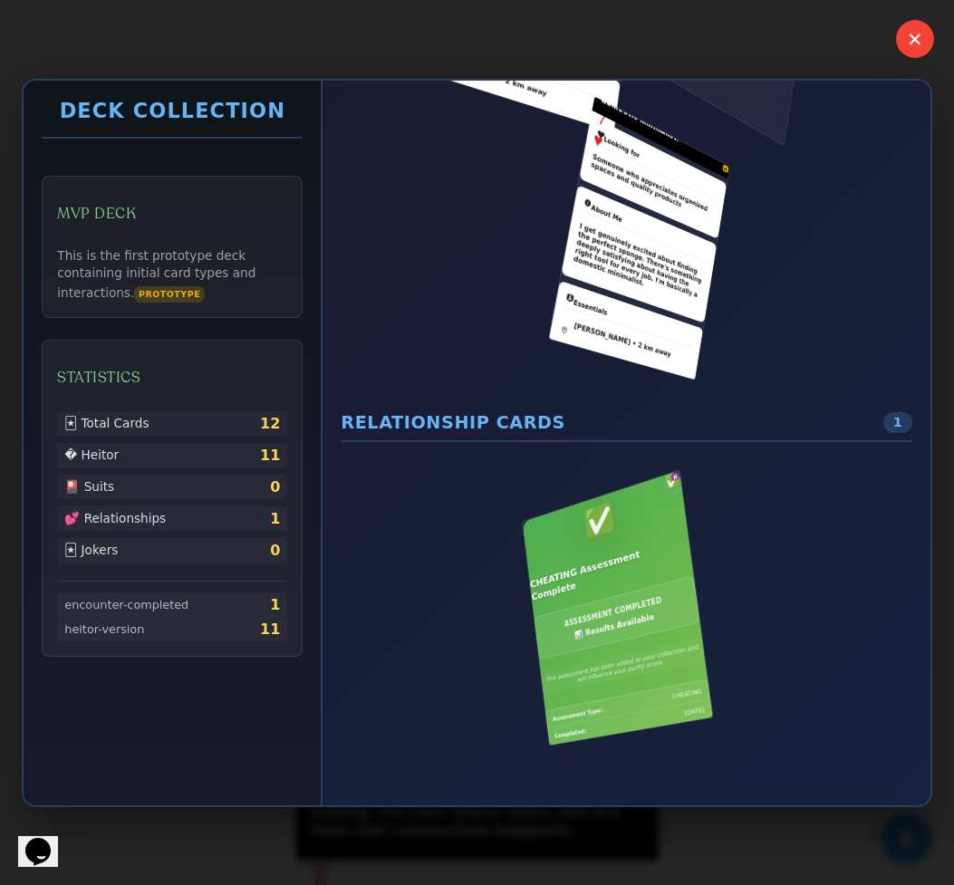
click at [920, 46] on button "✕" at bounding box center [915, 39] width 38 height 38
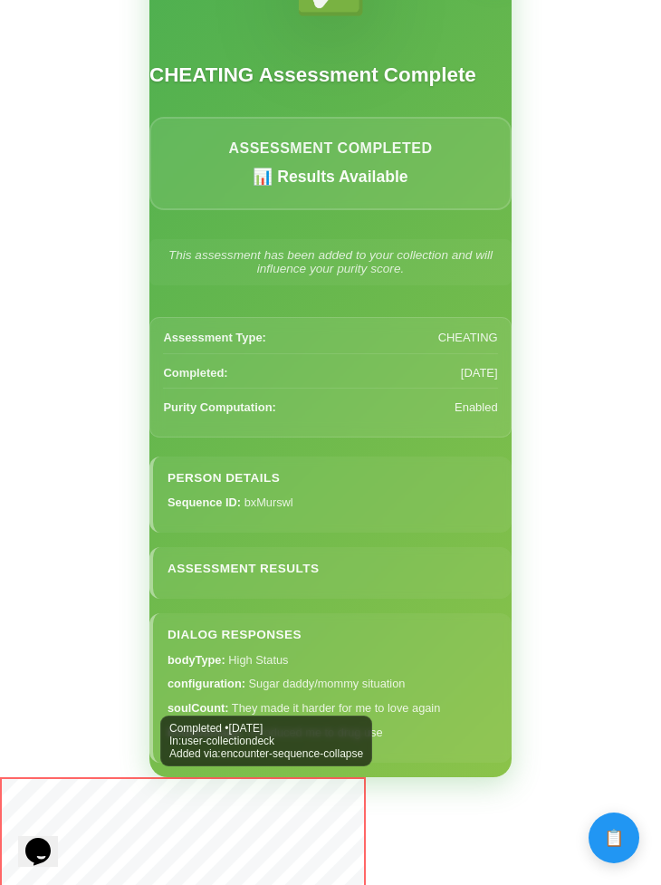
scroll to position [940, 0]
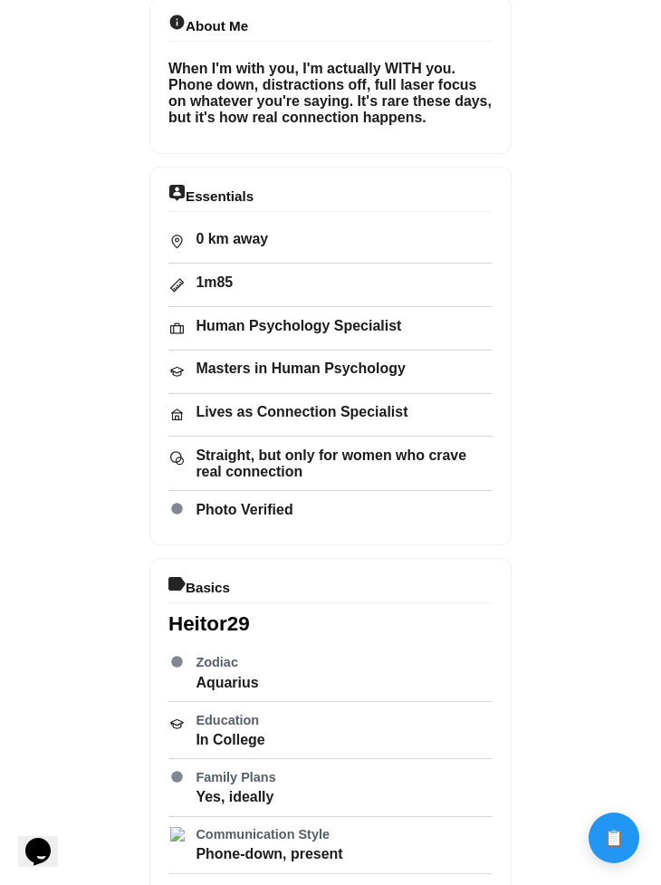
scroll to position [1056, 0]
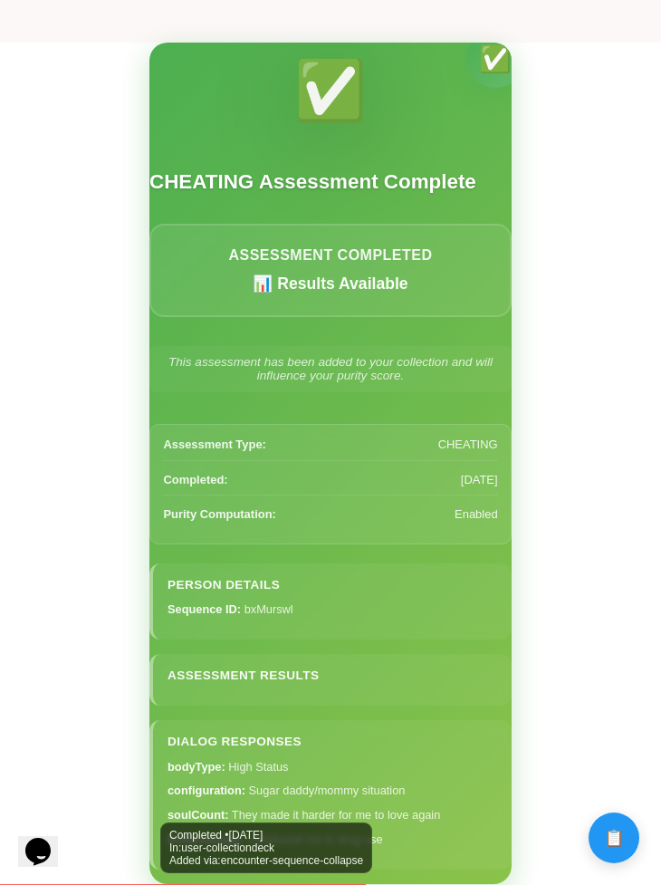
scroll to position [0, 0]
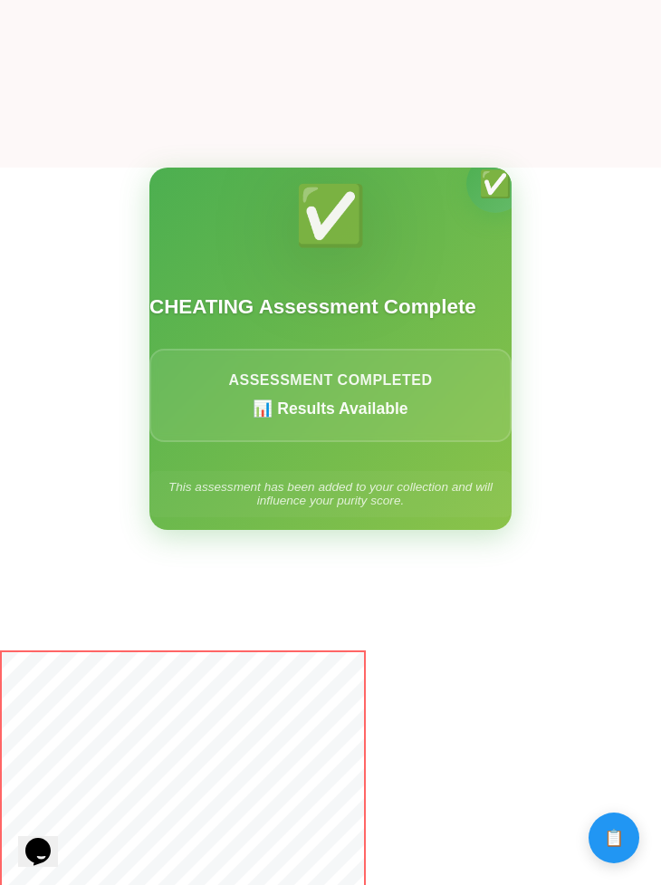
scroll to position [721, 0]
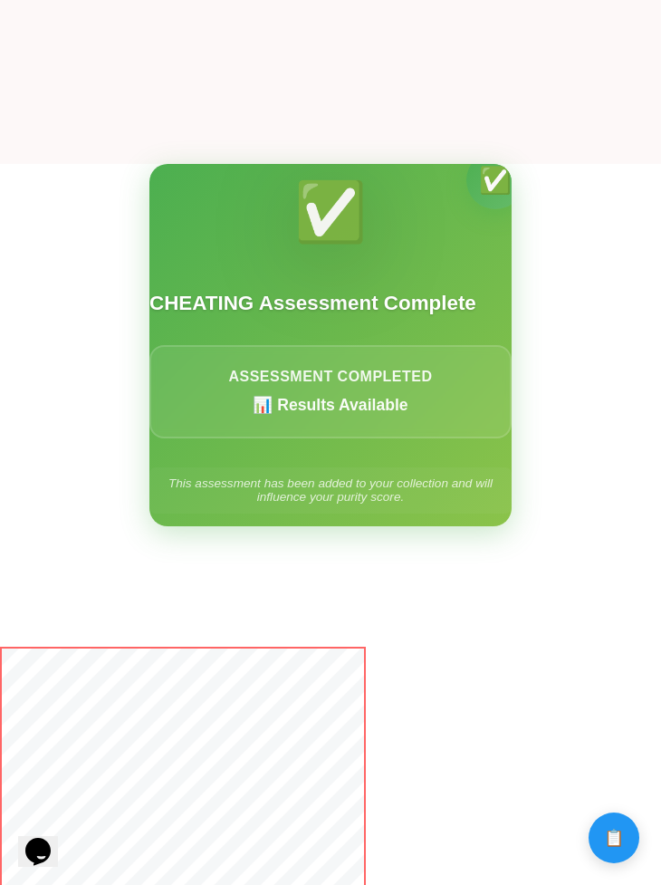
drag, startPoint x: 371, startPoint y: 420, endPoint x: 370, endPoint y: 353, distance: 66.2
click at [371, 353] on div "Assessment Completed 📊 Results Available" at bounding box center [331, 391] width 362 height 93
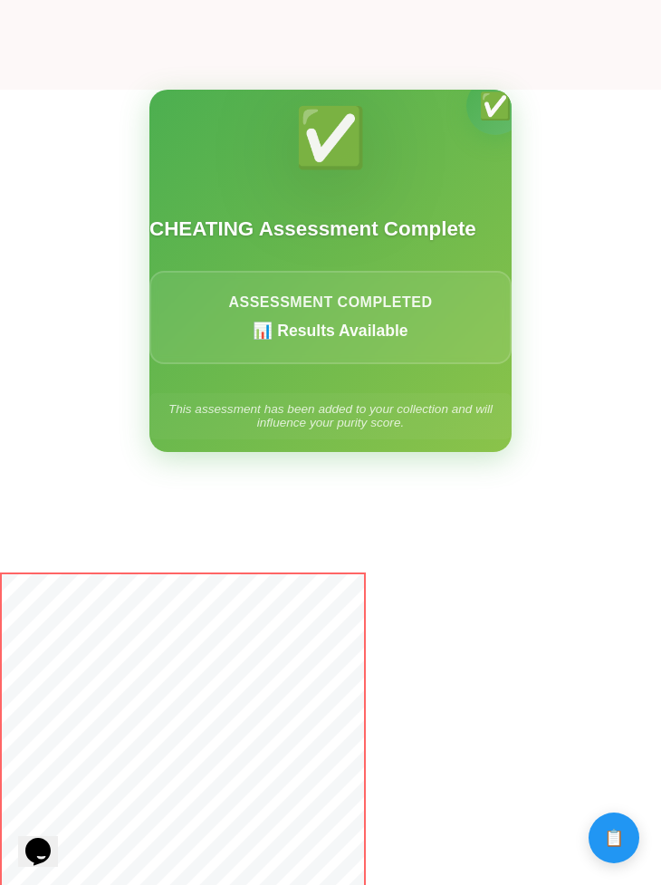
click at [381, 416] on div "This assessment has been added to your collection and will influence your purit…" at bounding box center [331, 415] width 362 height 45
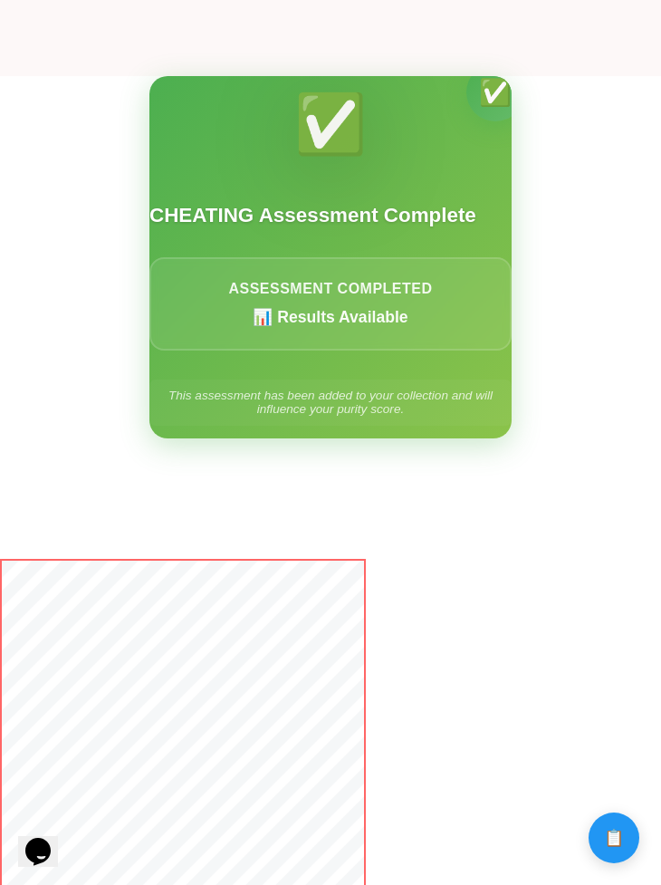
scroll to position [811, 0]
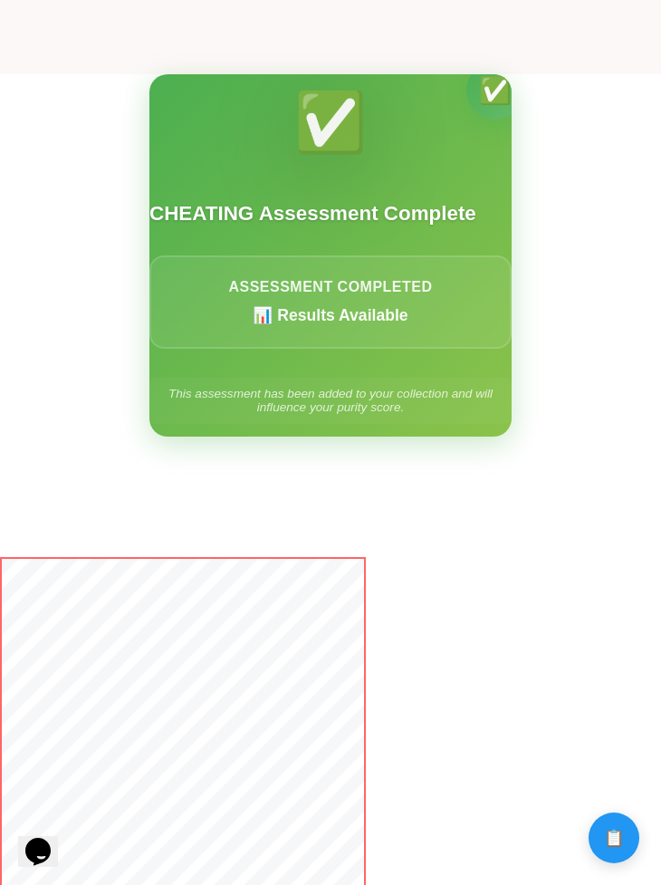
click at [342, 227] on h2 "CHEATING Assessment Complete" at bounding box center [331, 213] width 362 height 26
click at [362, 262] on div "✅ ✅ CHEATING Assessment Complete Assessment Completed 📊 Results Available This …" at bounding box center [331, 255] width 362 height 362
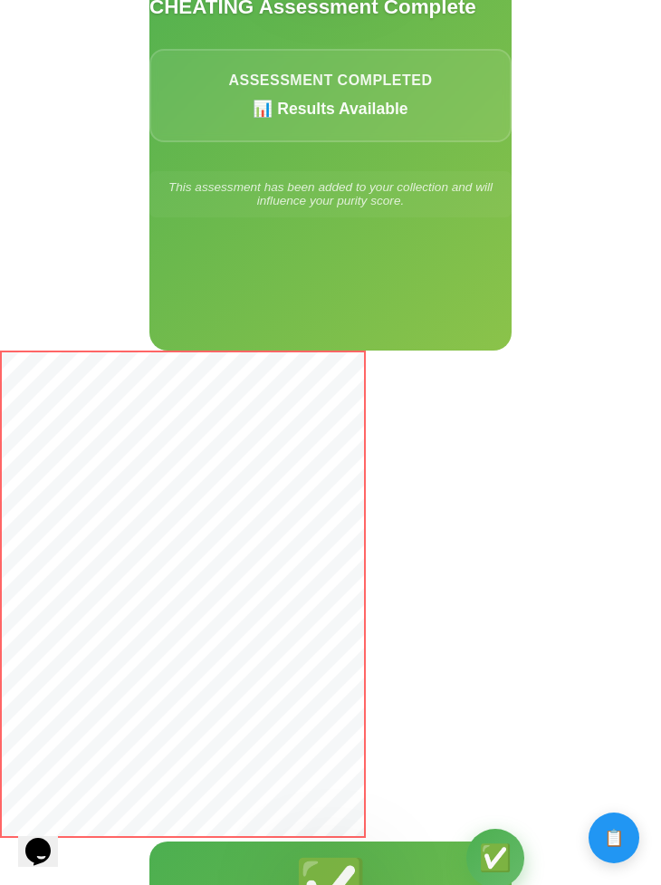
scroll to position [980, 0]
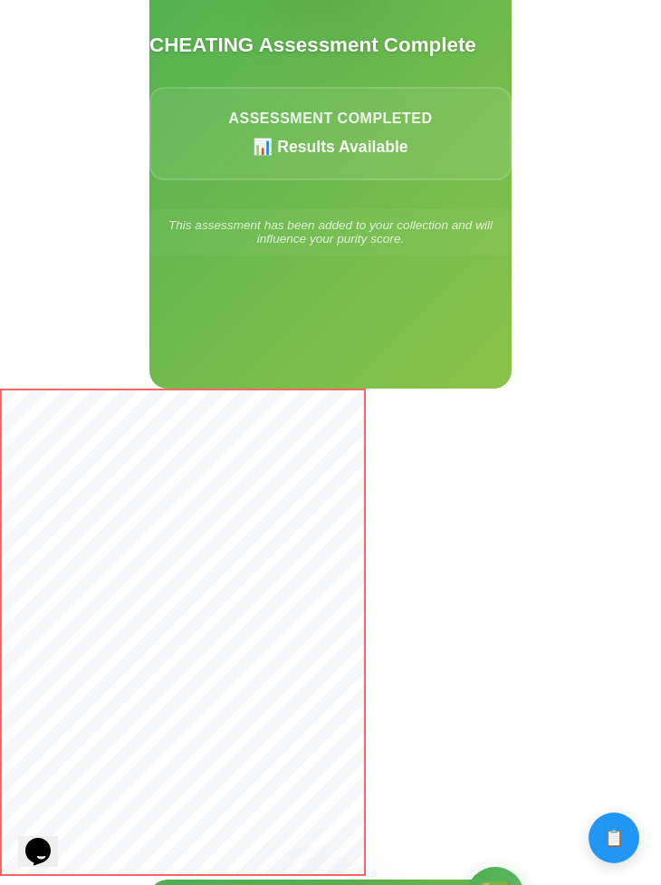
drag, startPoint x: 391, startPoint y: 265, endPoint x: 391, endPoint y: 147, distance: 117.8
click at [391, 147] on div "✅ ✅ CHEATING Assessment Complete Assessment Completed 📊 Results Available This …" at bounding box center [331, 147] width 362 height 483
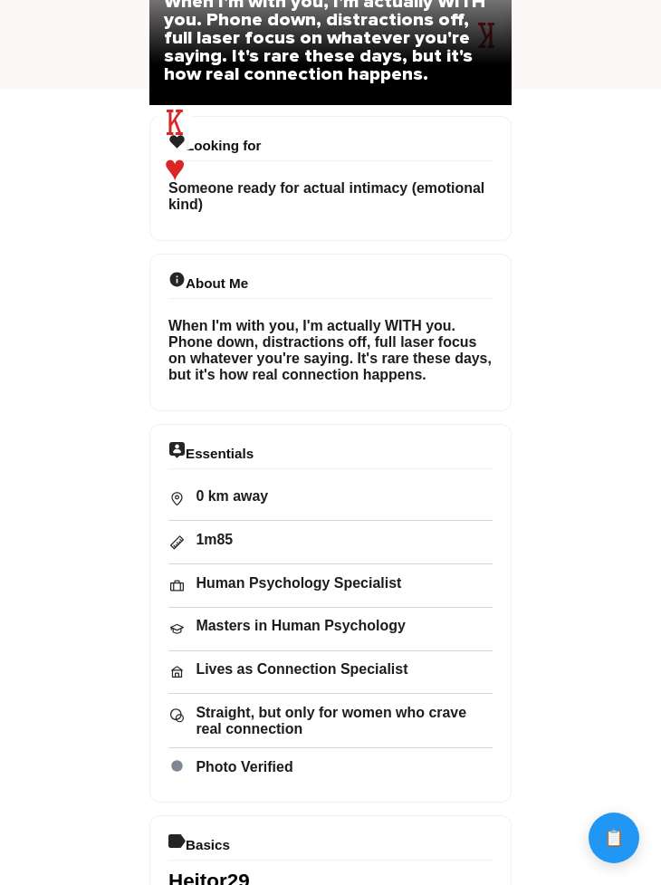
scroll to position [934, 0]
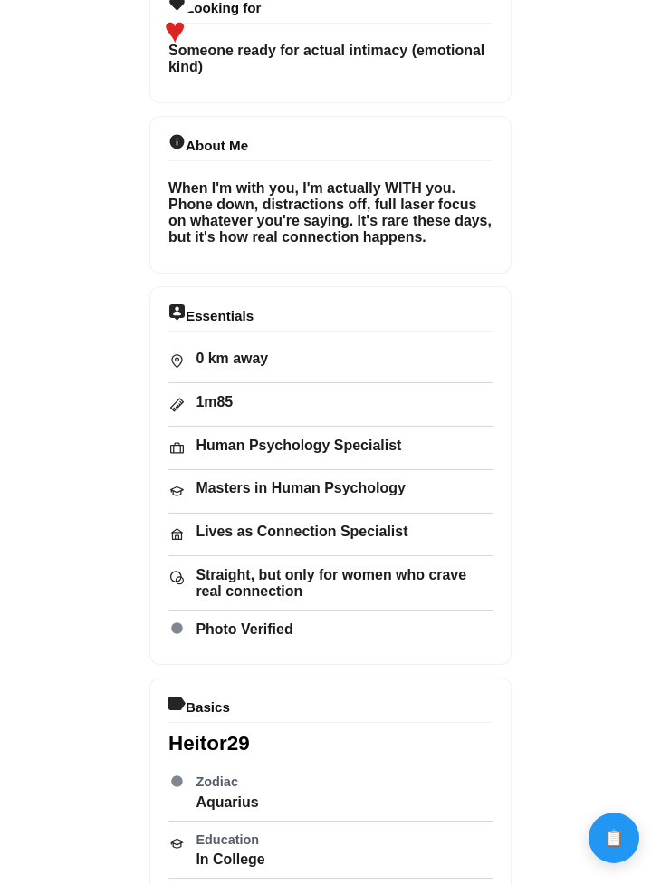
click at [275, 619] on div "run-fabrication • [DATE]" at bounding box center [331, 745] width 362 height 1589
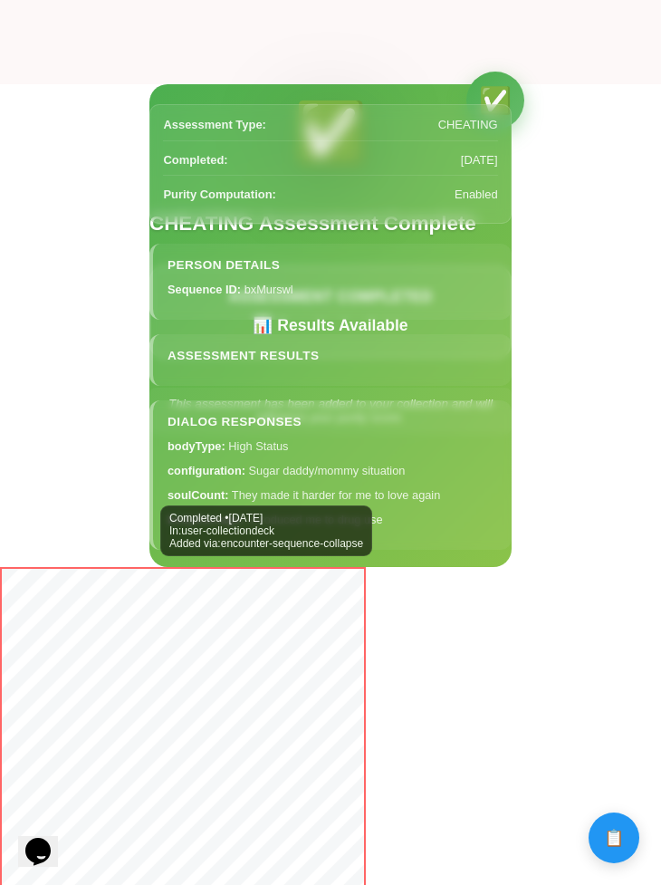
scroll to position [810, 0]
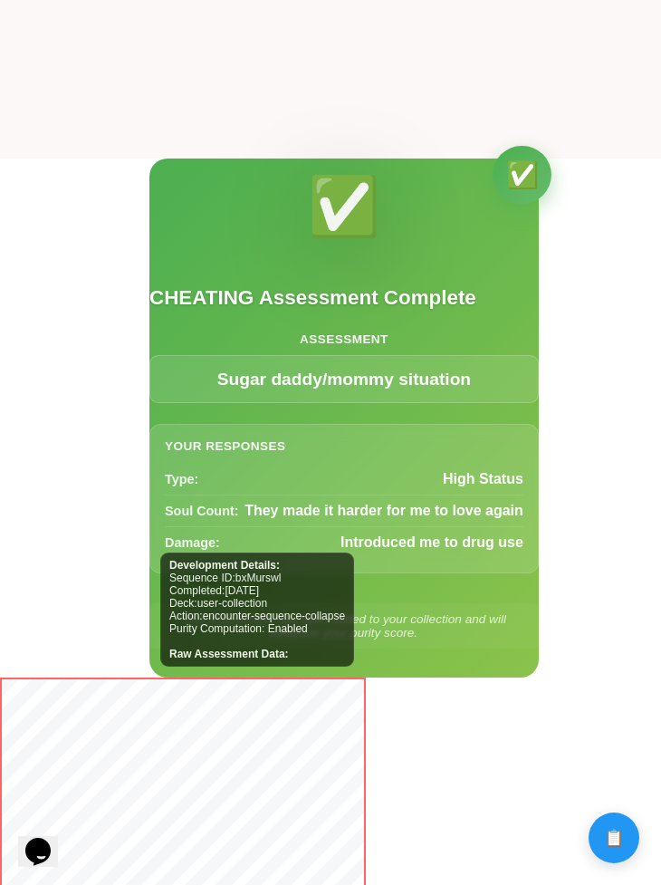
scroll to position [725, 0]
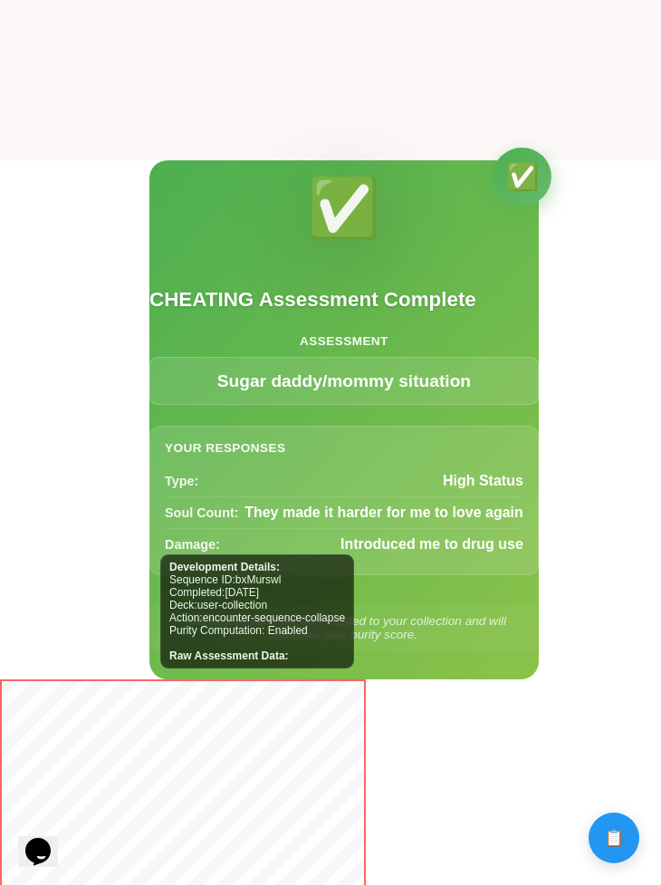
drag, startPoint x: 385, startPoint y: 551, endPoint x: 383, endPoint y: 510, distance: 40.8
click at [383, 510] on div "Type : High Status Soul Count : They made it harder for me to love again Damage…" at bounding box center [344, 513] width 359 height 94
click at [383, 510] on div "Soul Count : They made it harder for me to love again" at bounding box center [344, 513] width 359 height 32
drag, startPoint x: 391, startPoint y: 546, endPoint x: 392, endPoint y: 568, distance: 21.8
click at [391, 546] on span "Introduced me to drug use" at bounding box center [432, 544] width 183 height 16
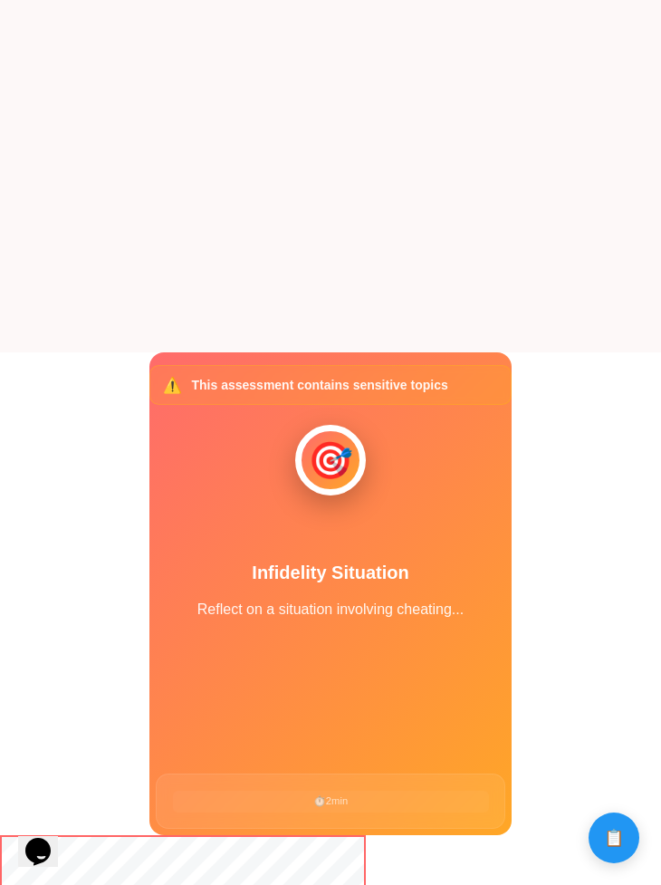
scroll to position [707, 0]
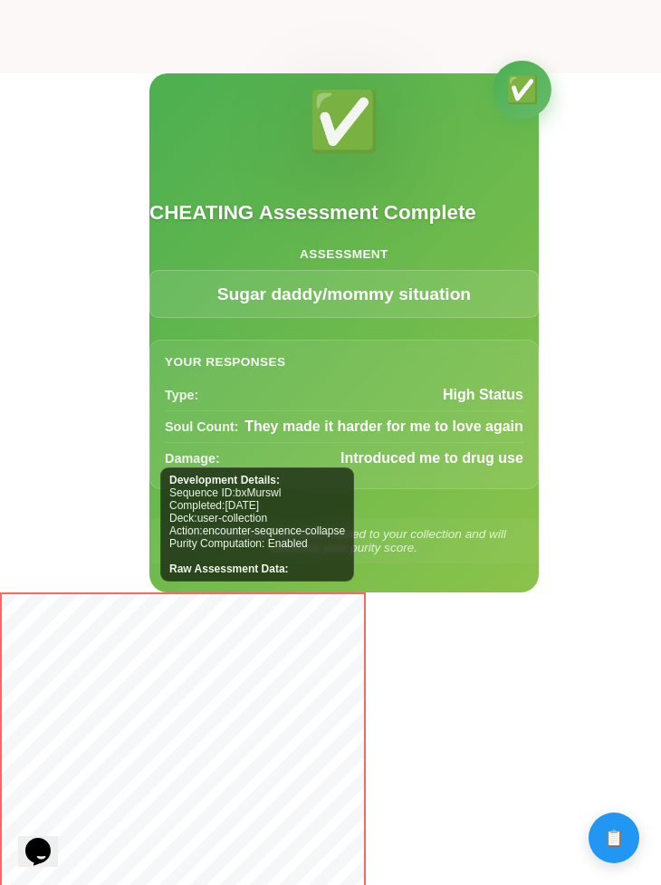
scroll to position [822, 0]
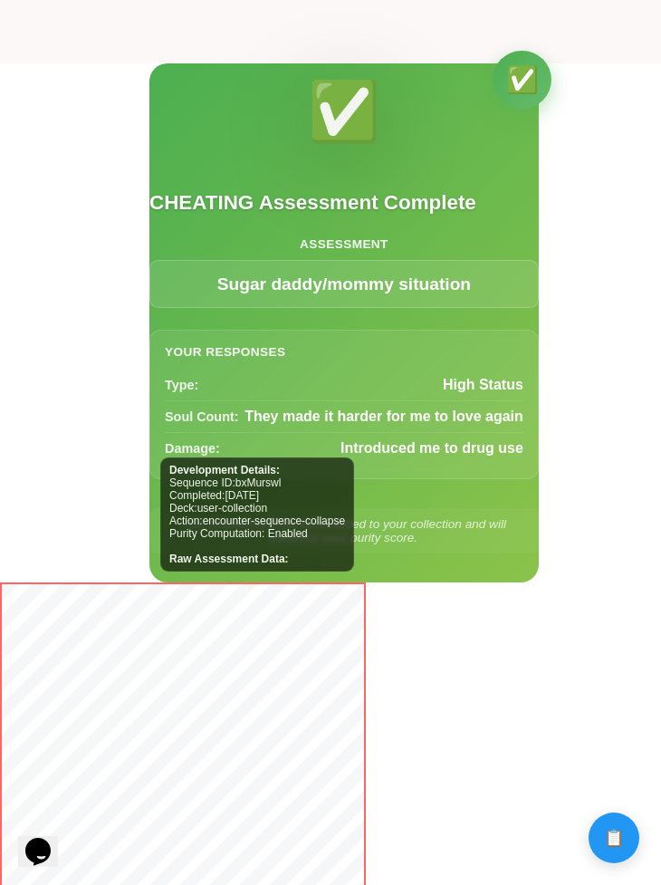
click at [324, 251] on div "Development Details: Sequence ID: bxMurswl Completed: 10/4/2025 Deck: user-coll…" at bounding box center [345, 322] width 390 height 519
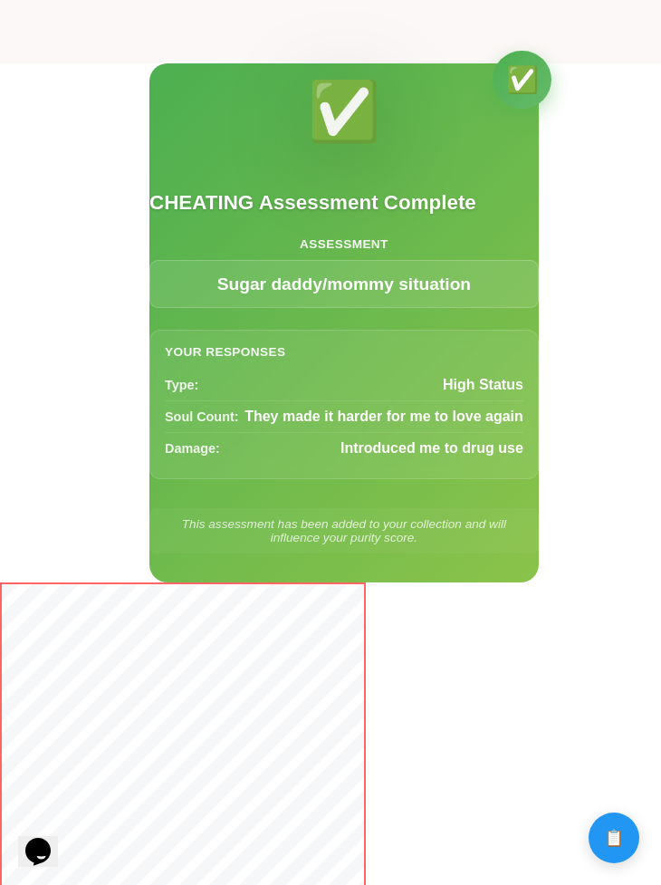
click at [354, 308] on div "Sugar daddy/mommy situation" at bounding box center [345, 284] width 390 height 48
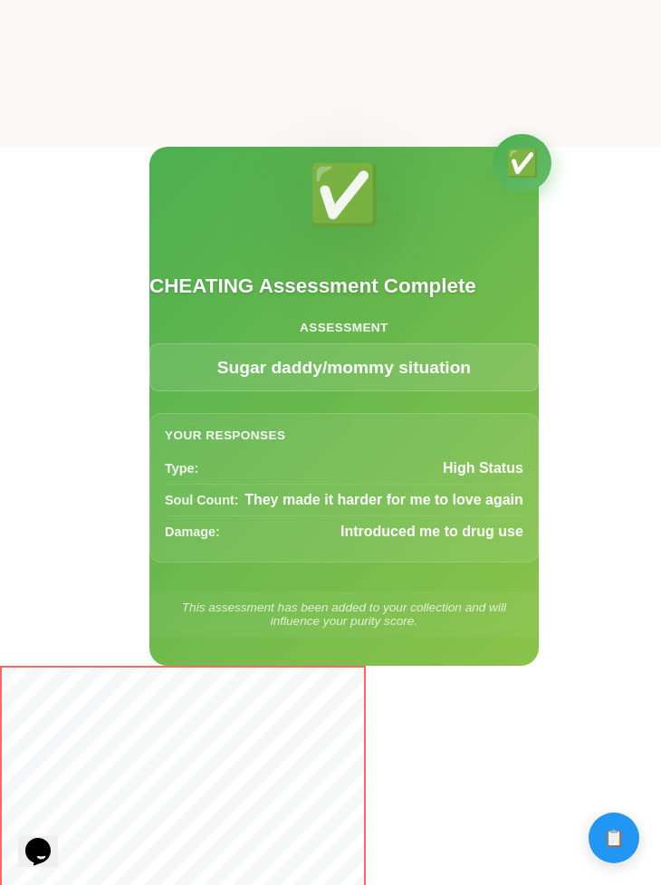
scroll to position [749, 0]
